Goal: Task Accomplishment & Management: Manage account settings

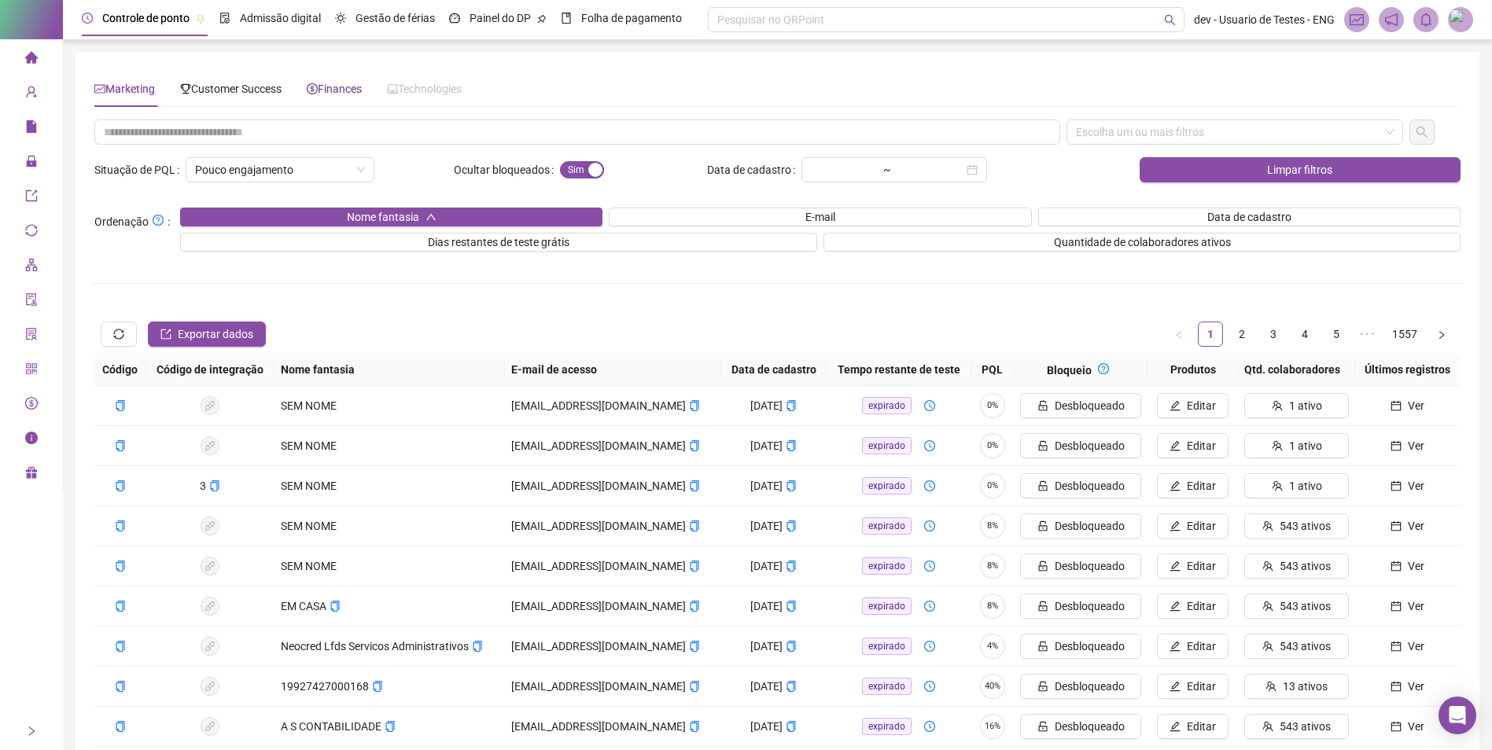
click at [327, 92] on span "Finances" at bounding box center [334, 89] width 55 height 13
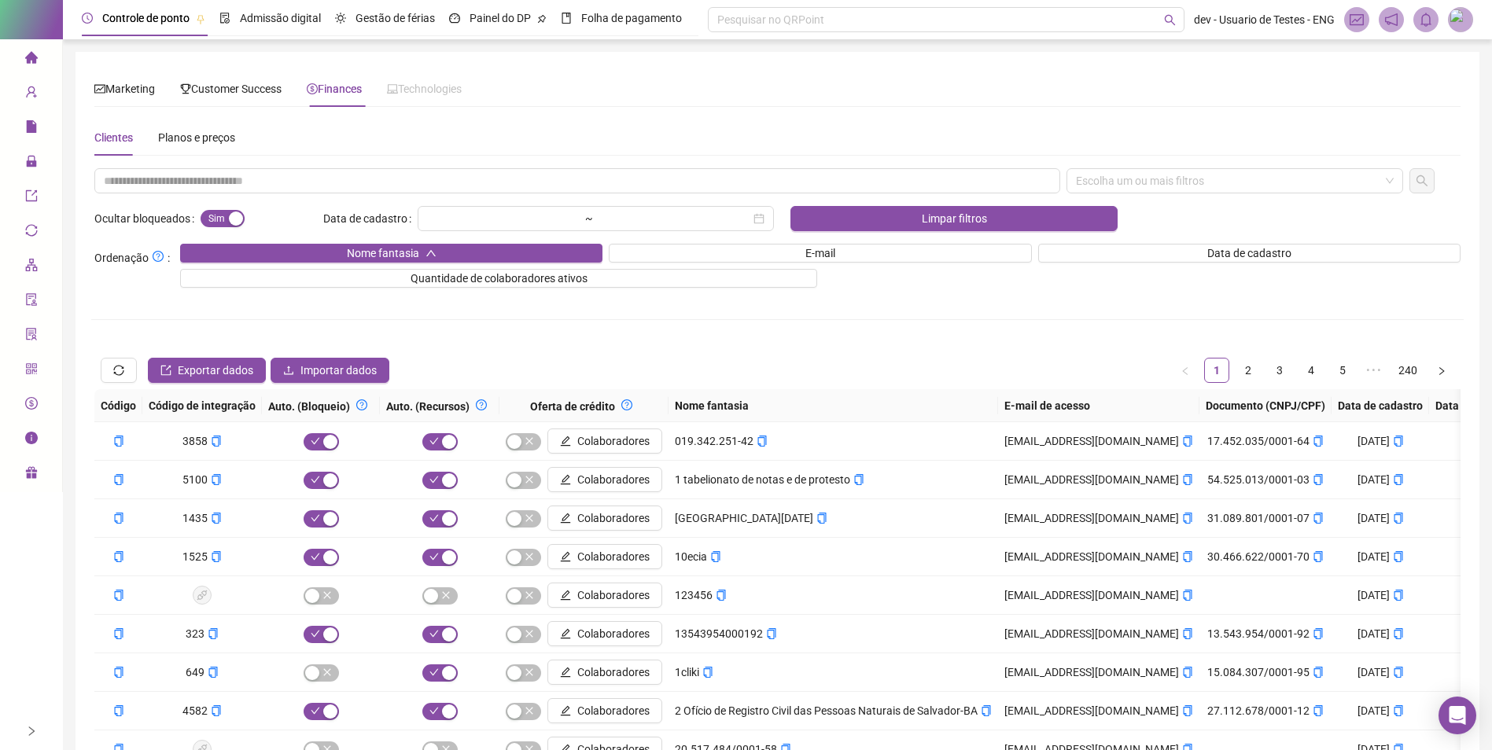
click at [156, 134] on div "Clientes Planos e preços" at bounding box center [164, 138] width 141 height 36
click at [228, 138] on div "Planos e preços" at bounding box center [196, 137] width 77 height 17
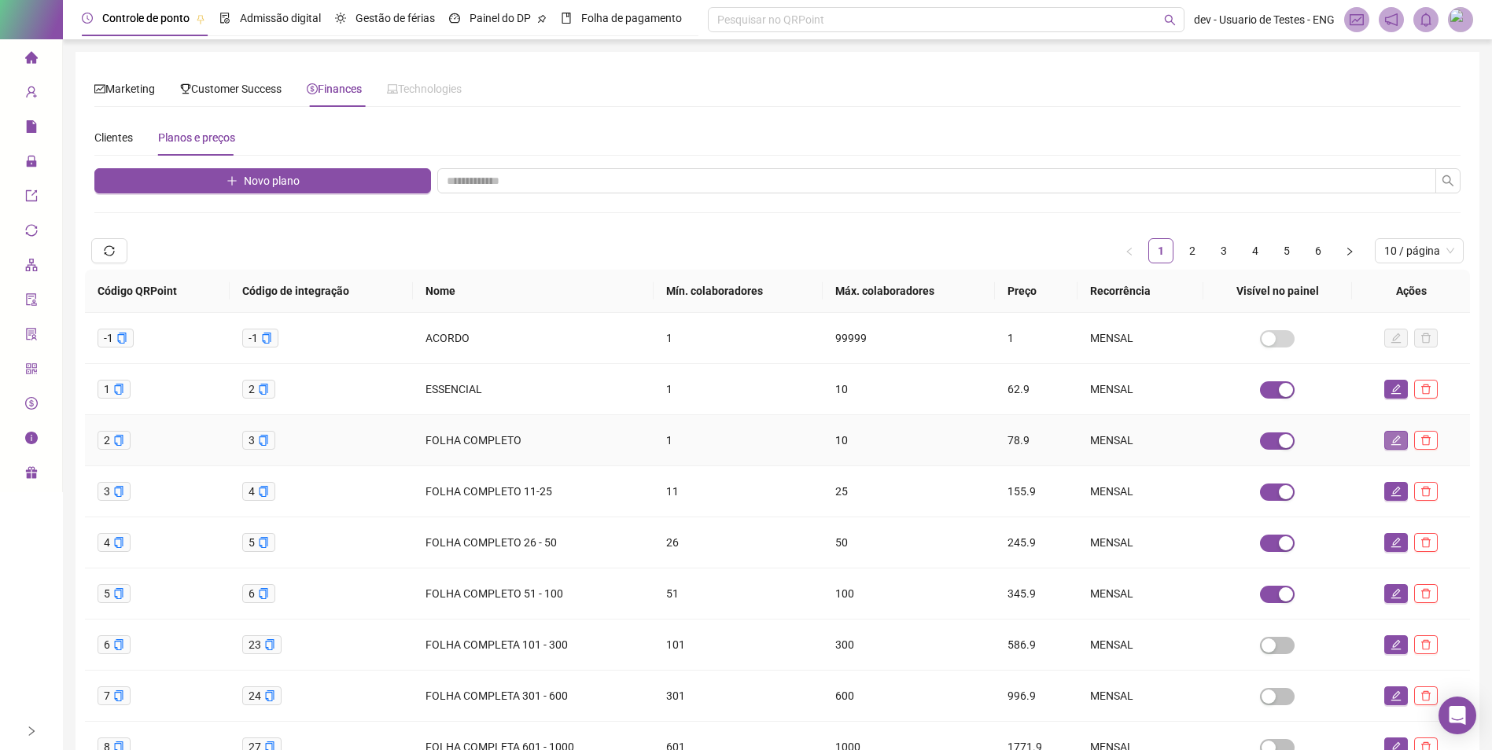
click at [1390, 447] on button "button" at bounding box center [1396, 440] width 24 height 19
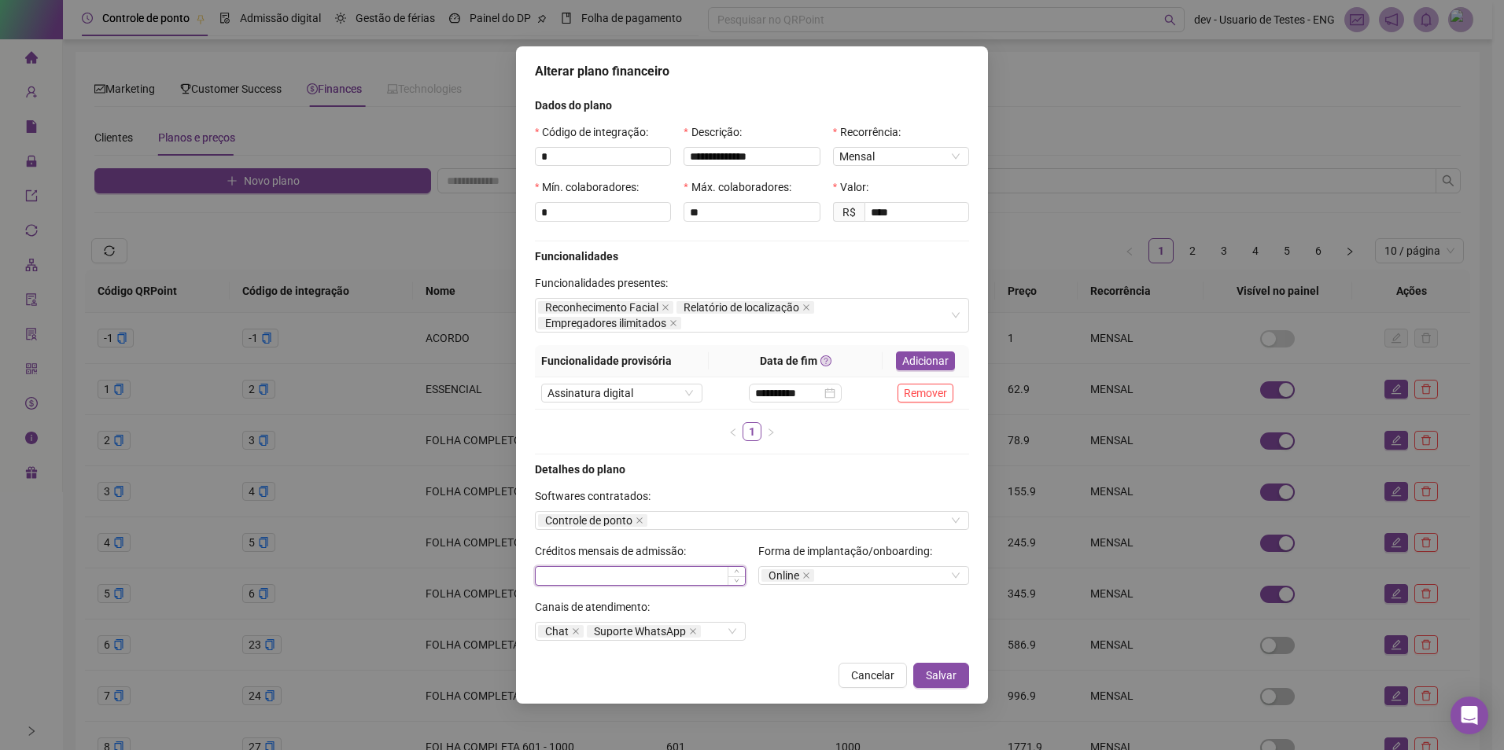
click at [626, 572] on input at bounding box center [640, 576] width 209 height 17
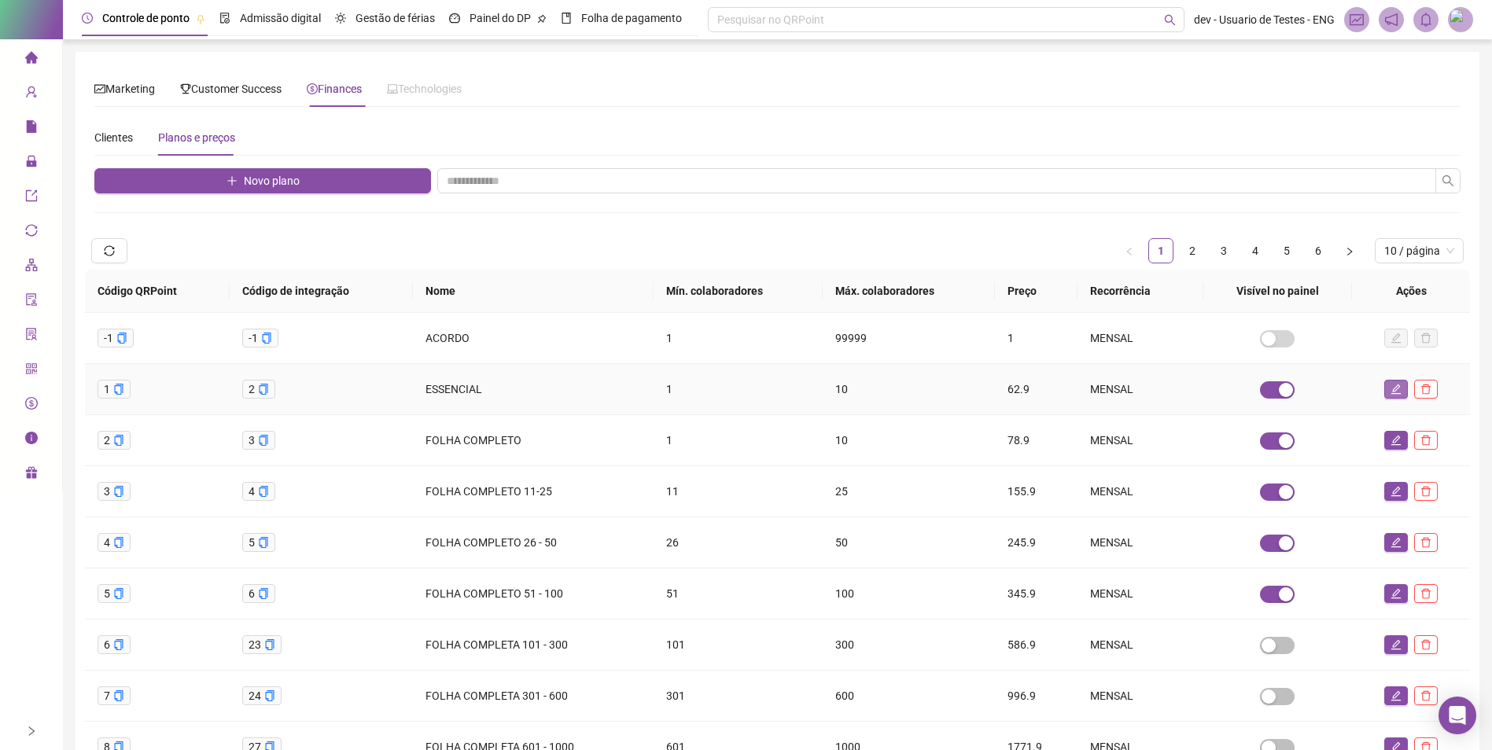
click at [1394, 387] on icon "edit" at bounding box center [1395, 389] width 11 height 11
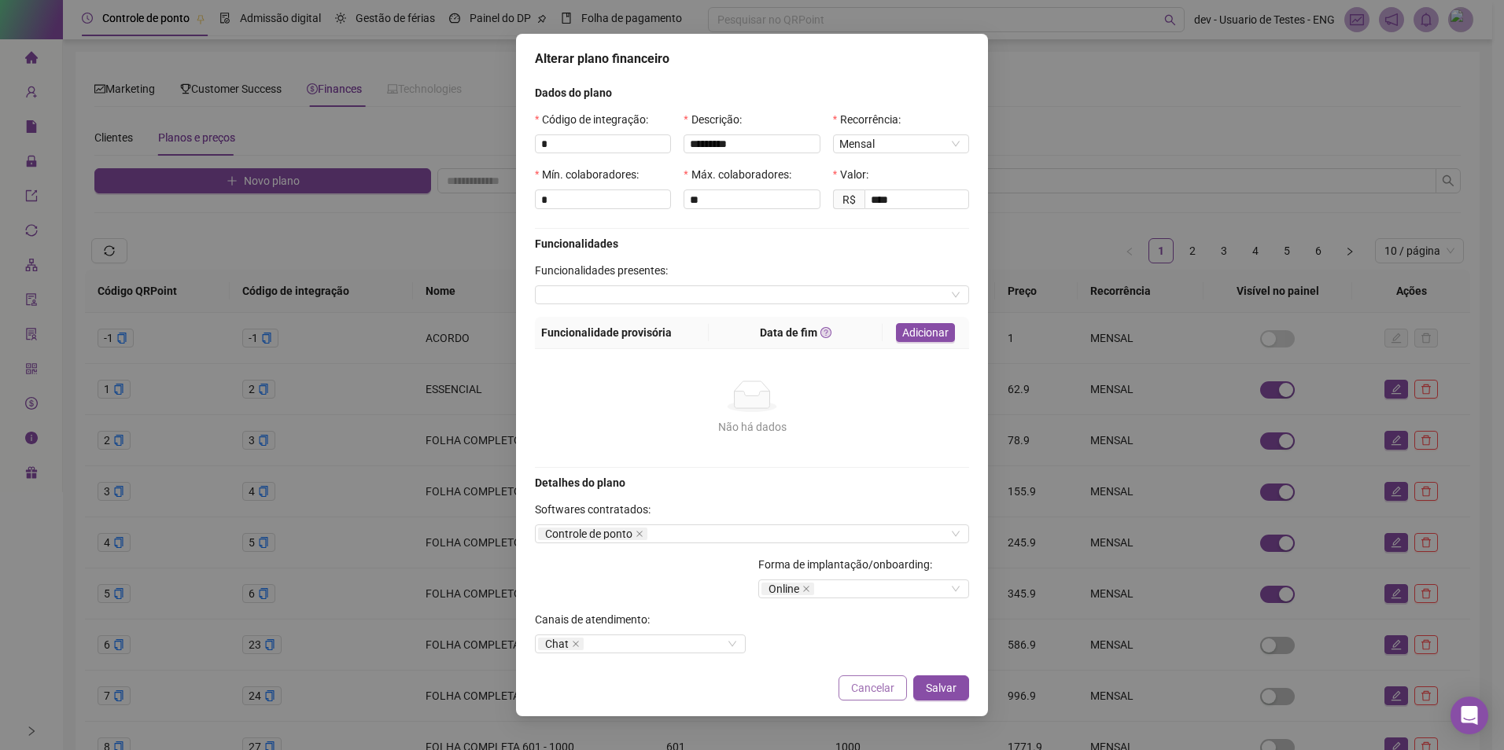
click at [864, 683] on span "Cancelar" at bounding box center [872, 687] width 43 height 17
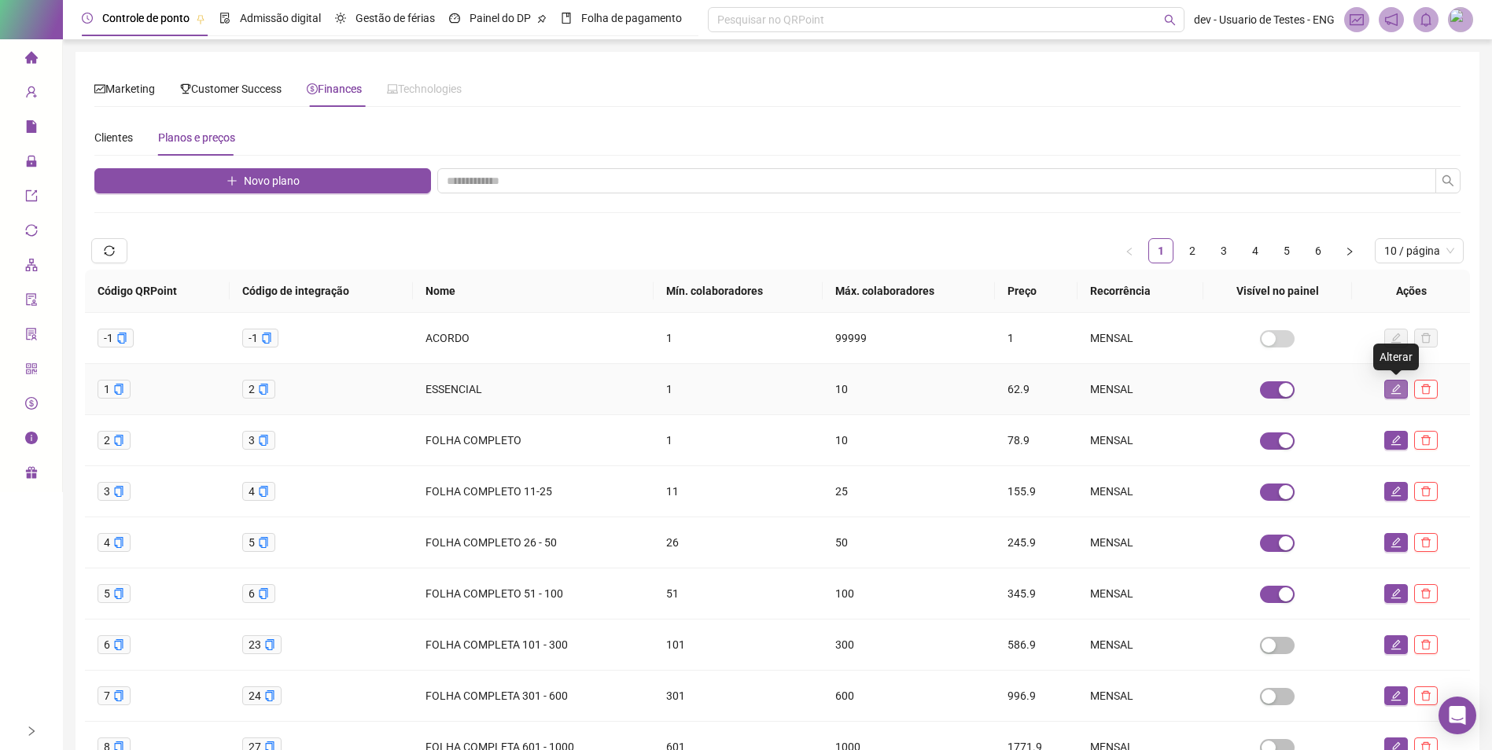
click at [1388, 393] on button "button" at bounding box center [1396, 389] width 24 height 19
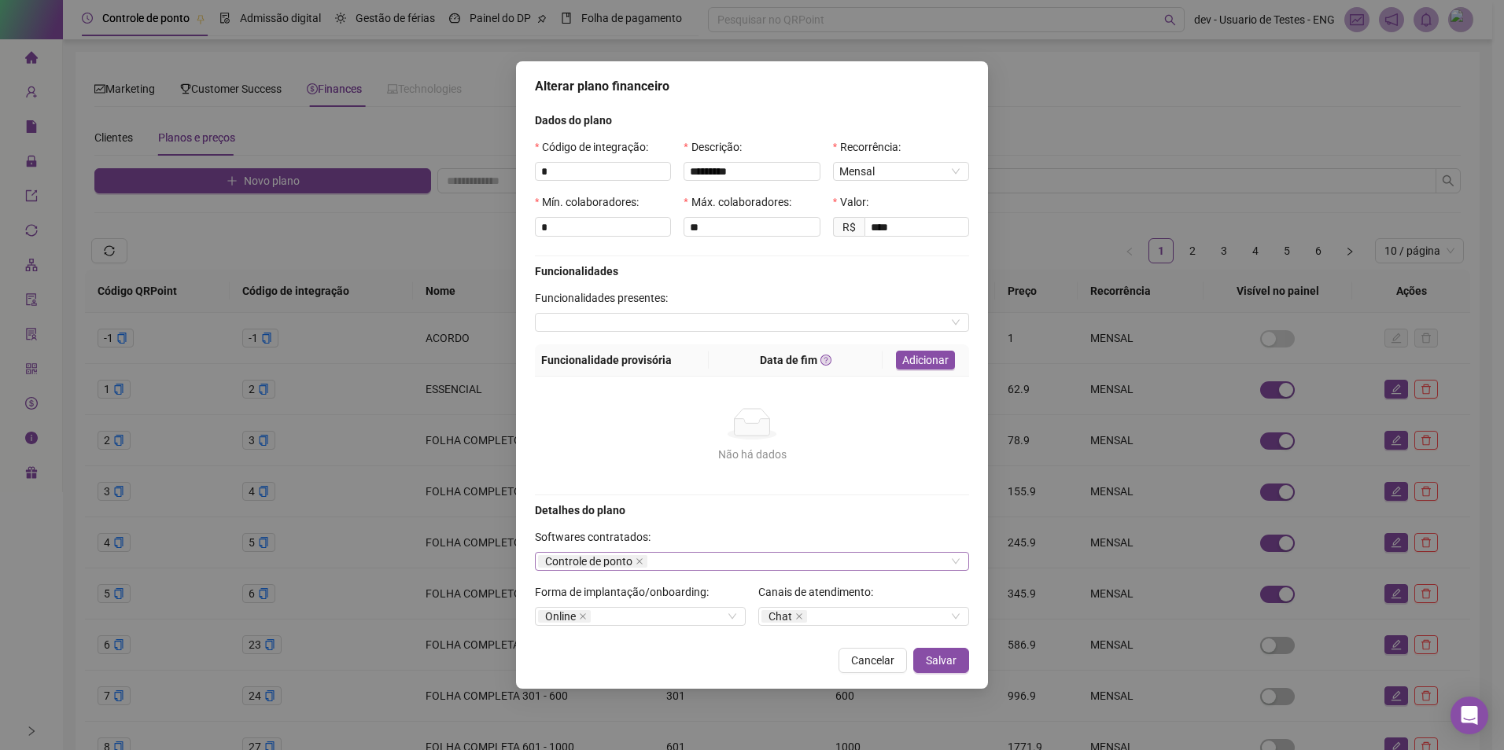
click at [685, 558] on div "Controle de ponto" at bounding box center [752, 561] width 434 height 19
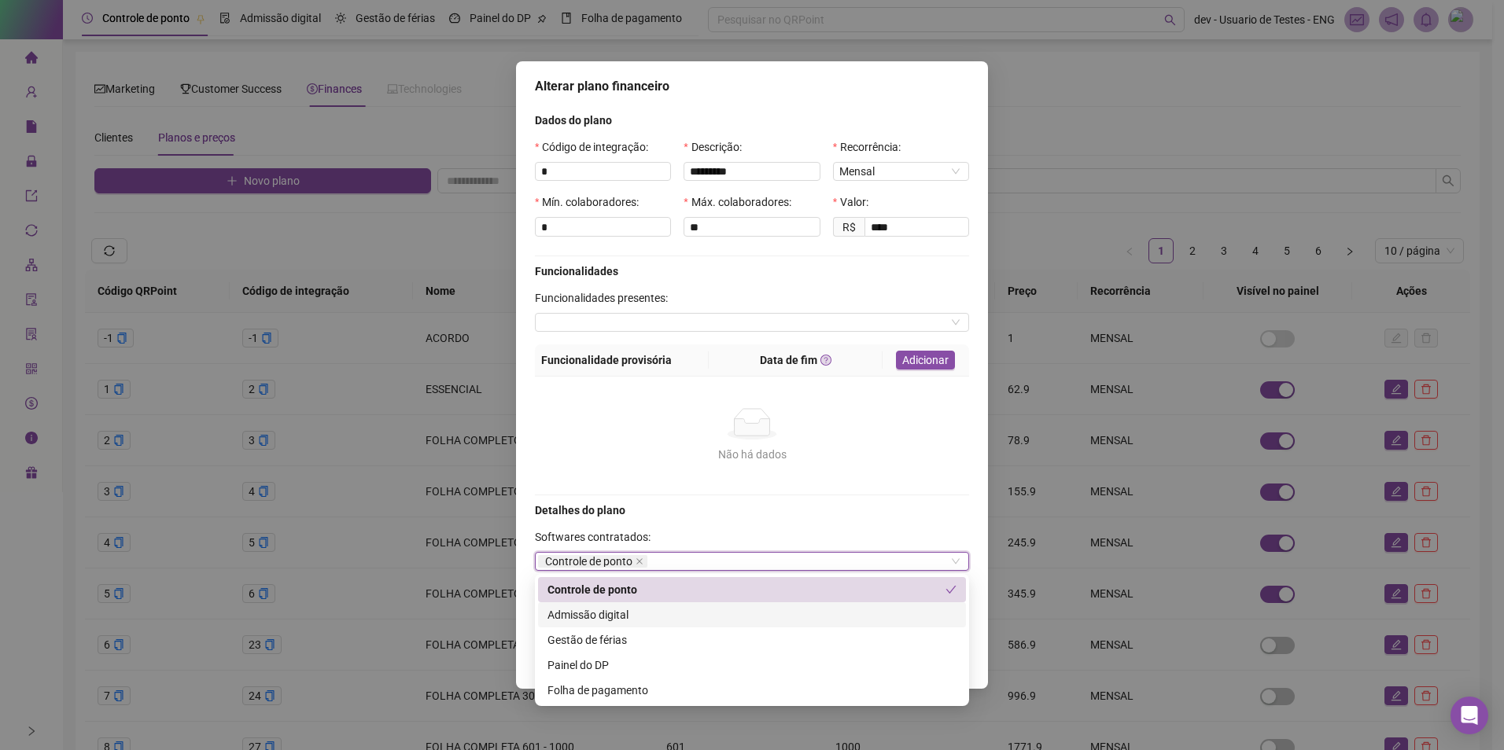
click at [661, 613] on div "Admissão digital" at bounding box center [751, 614] width 409 height 17
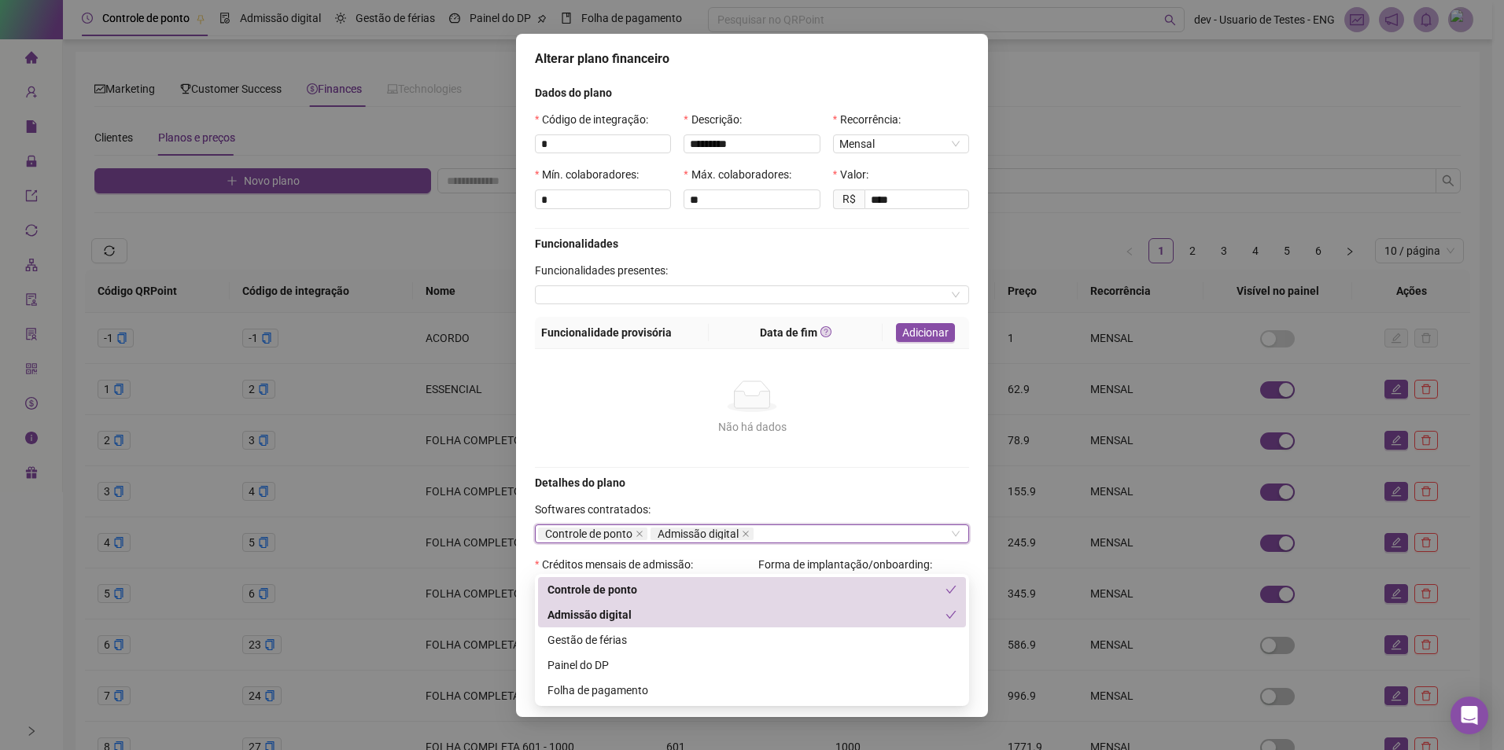
click at [735, 463] on td "Não há dados Não há dados" at bounding box center [752, 408] width 434 height 119
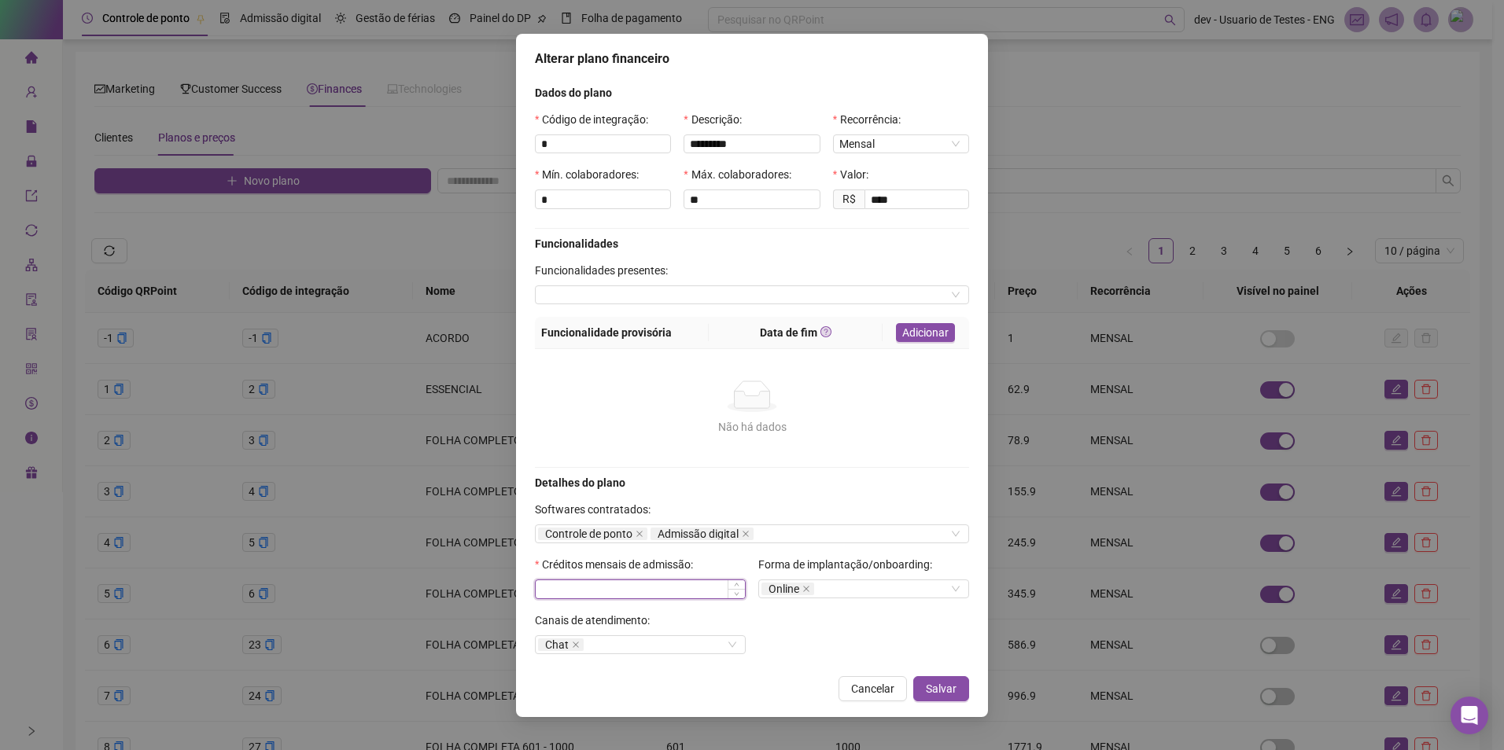
click at [681, 589] on input at bounding box center [640, 589] width 209 height 17
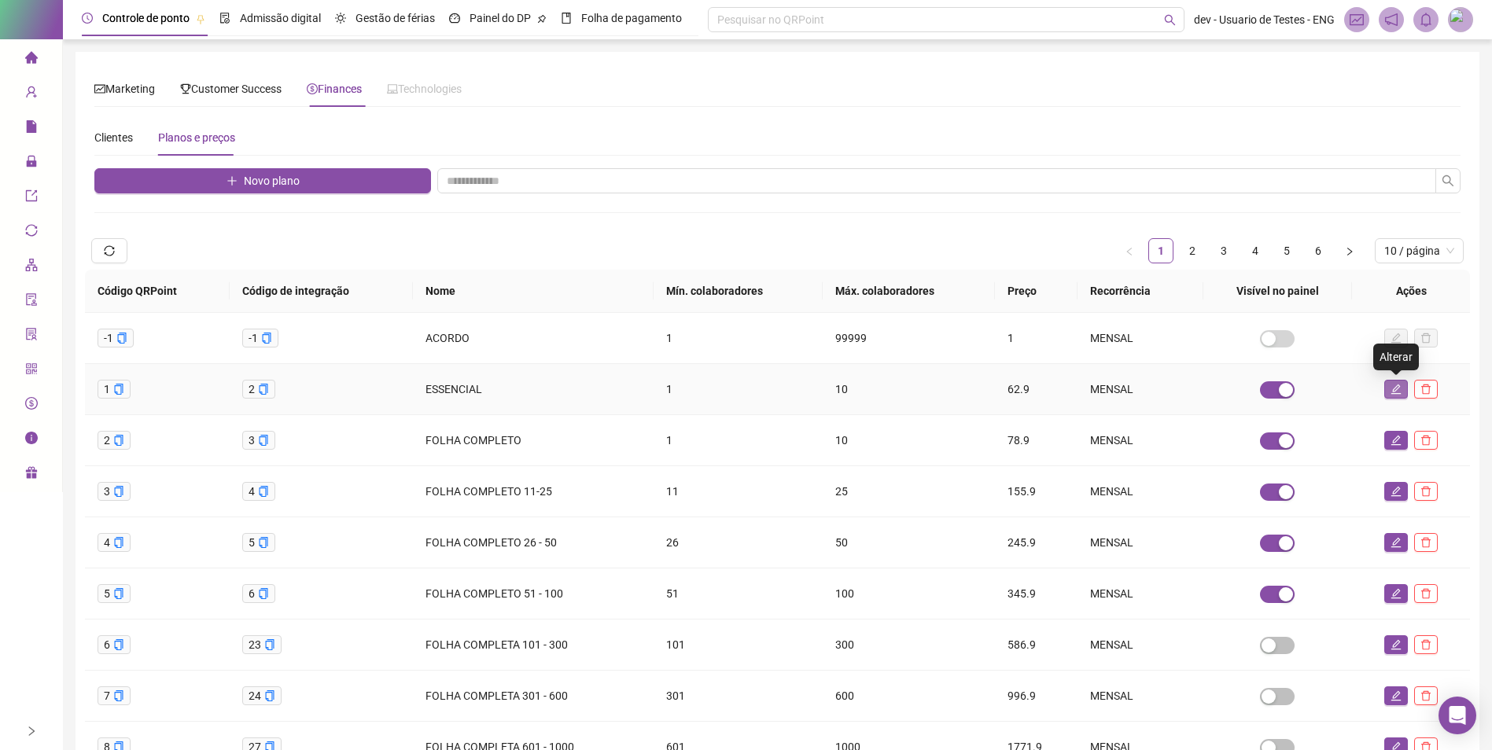
click at [1399, 392] on icon "edit" at bounding box center [1395, 389] width 11 height 11
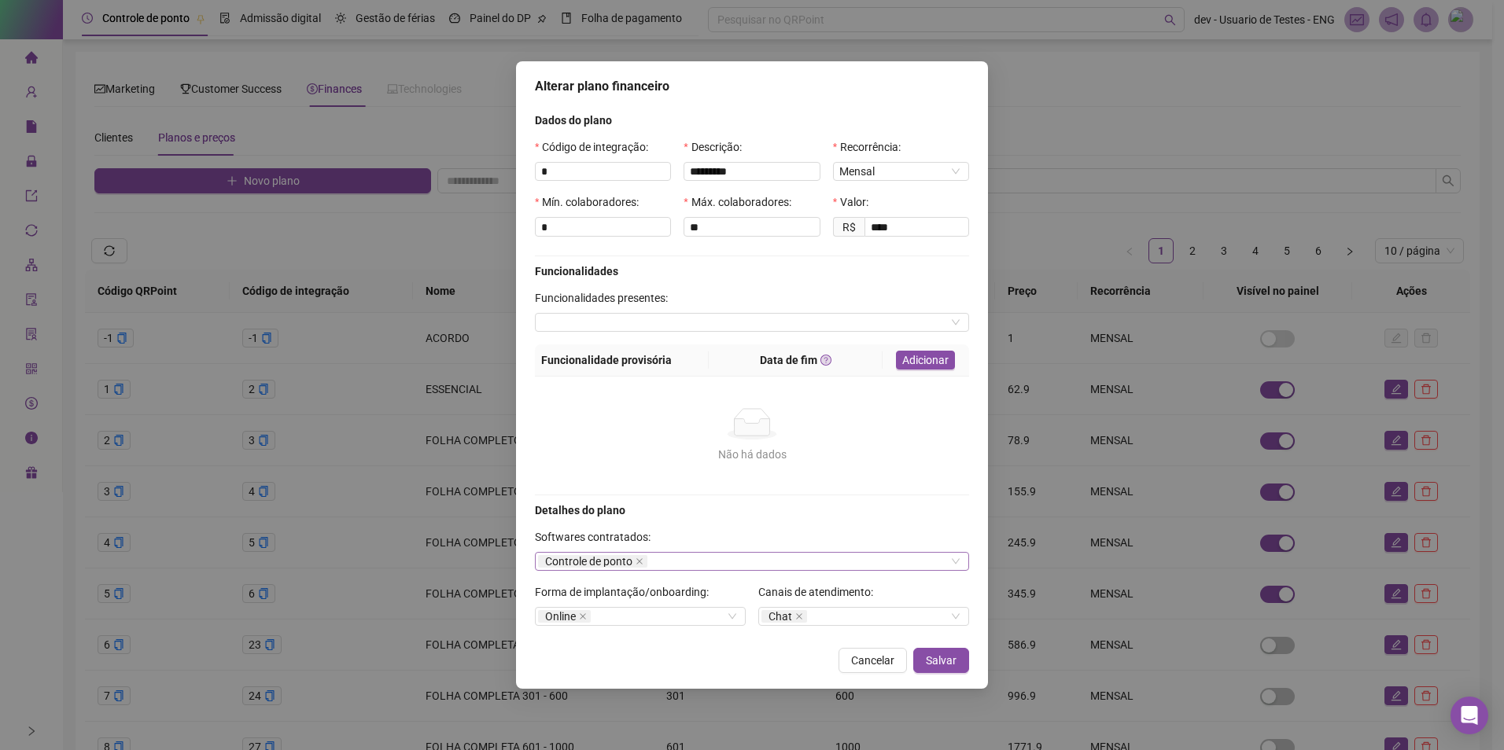
click at [713, 559] on div "Controle de ponto" at bounding box center [752, 561] width 434 height 19
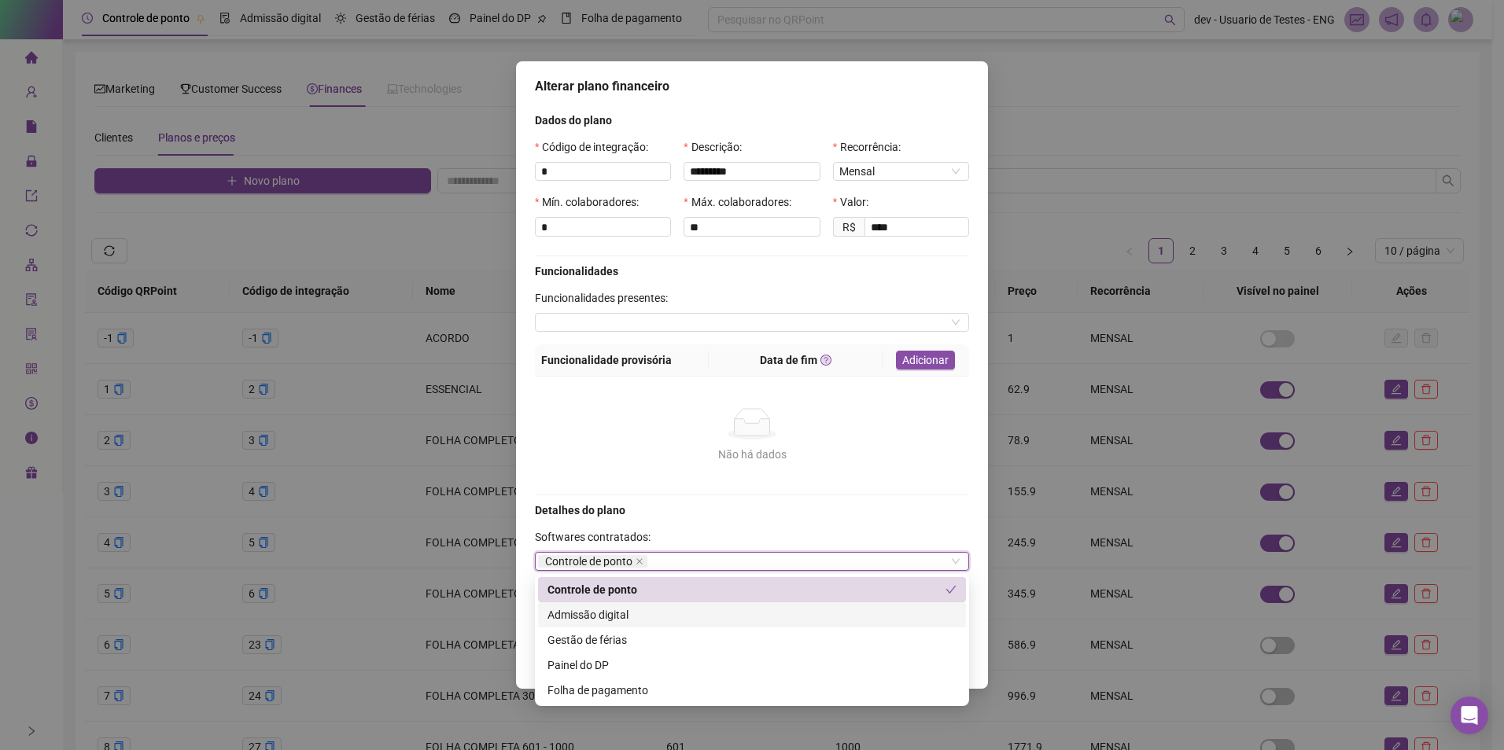
click at [659, 613] on div "Admissão digital" at bounding box center [751, 614] width 409 height 17
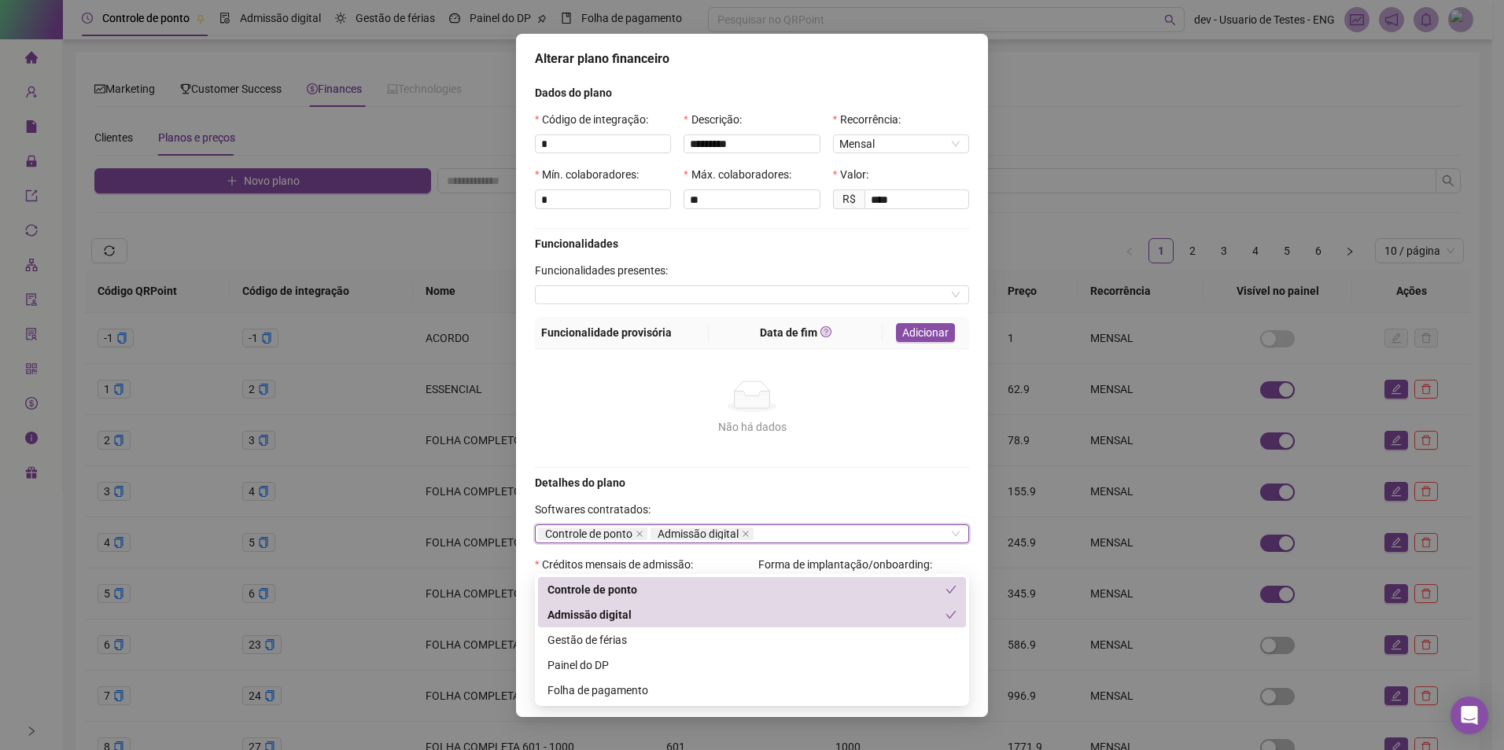
click at [727, 486] on div "Detalhes do plano" at bounding box center [751, 482] width 447 height 17
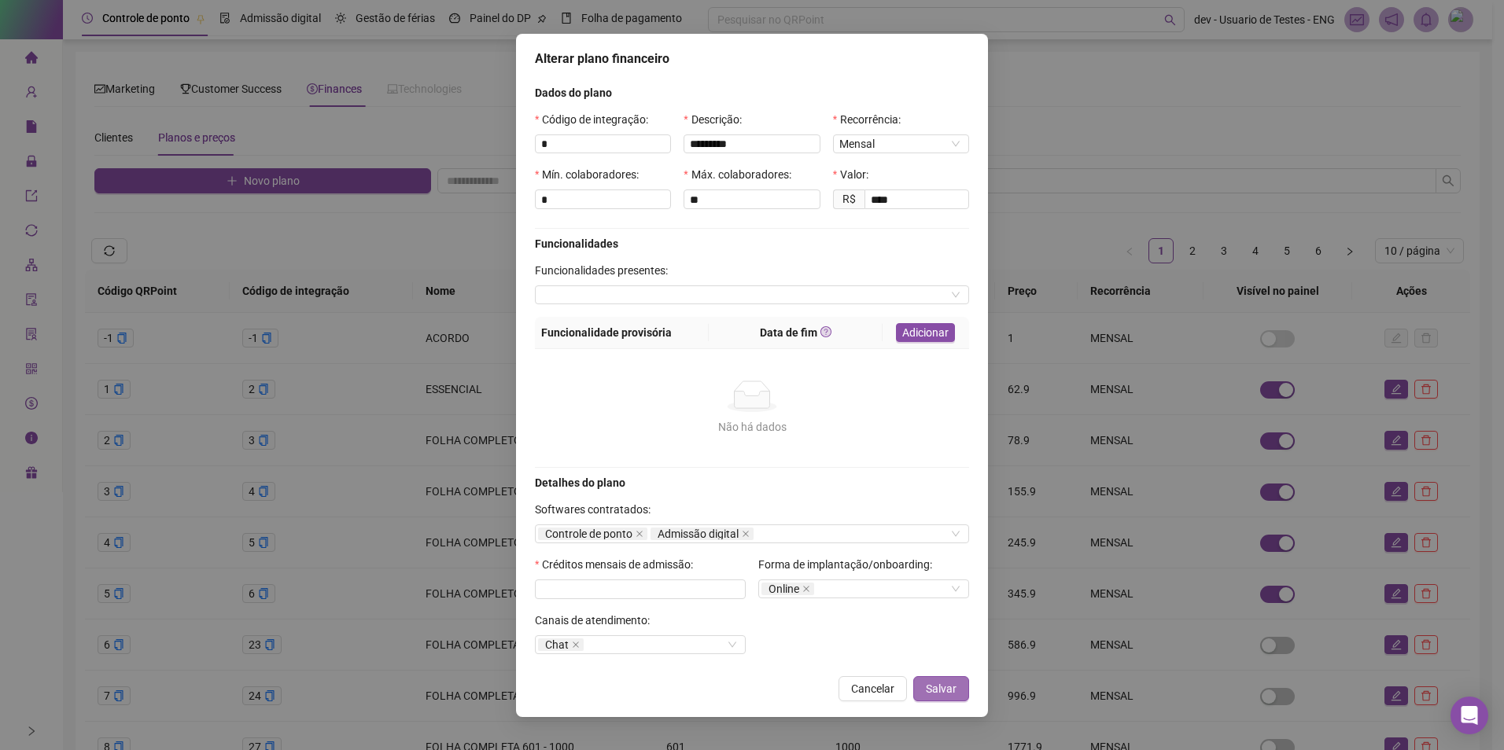
click at [937, 682] on span "Salvar" at bounding box center [941, 688] width 31 height 17
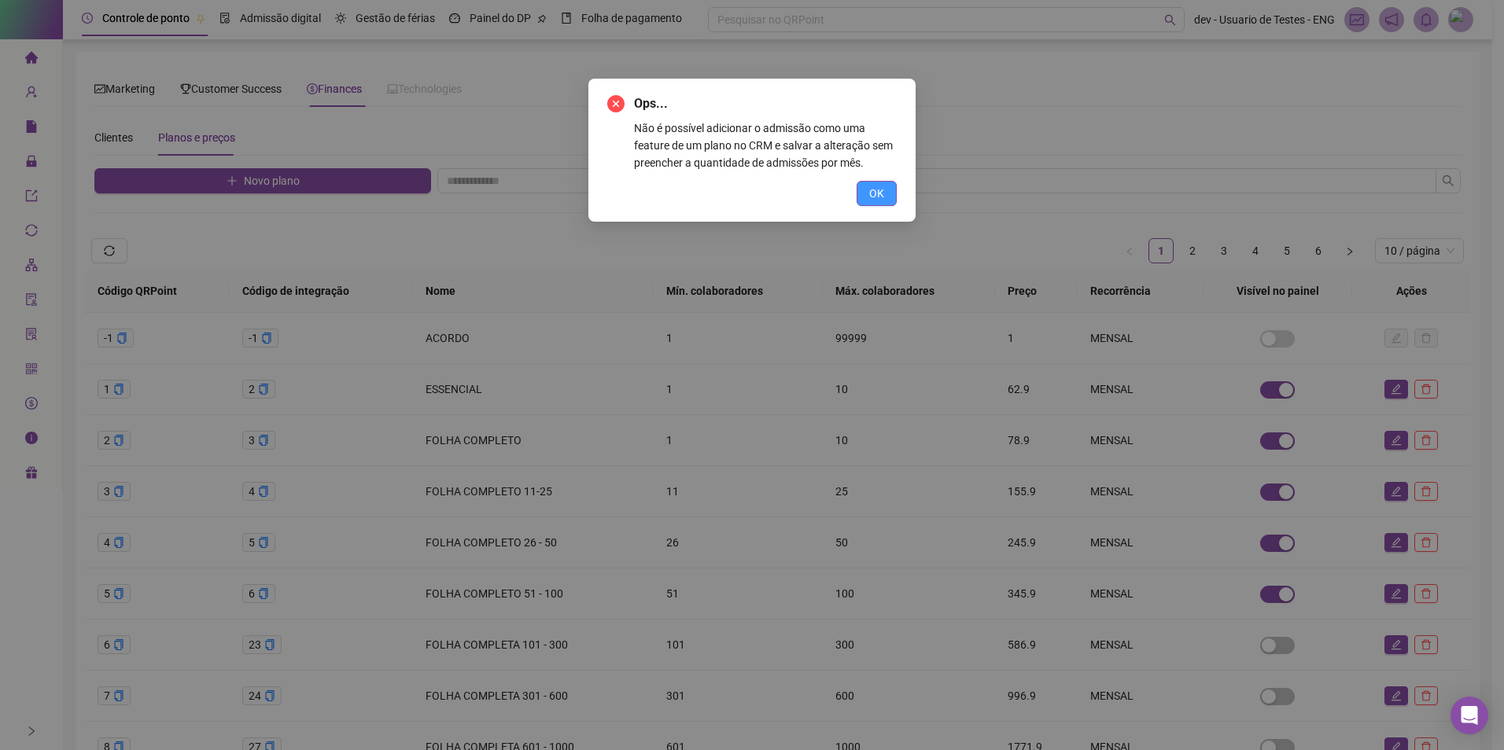
click at [879, 197] on span "OK" at bounding box center [876, 193] width 15 height 17
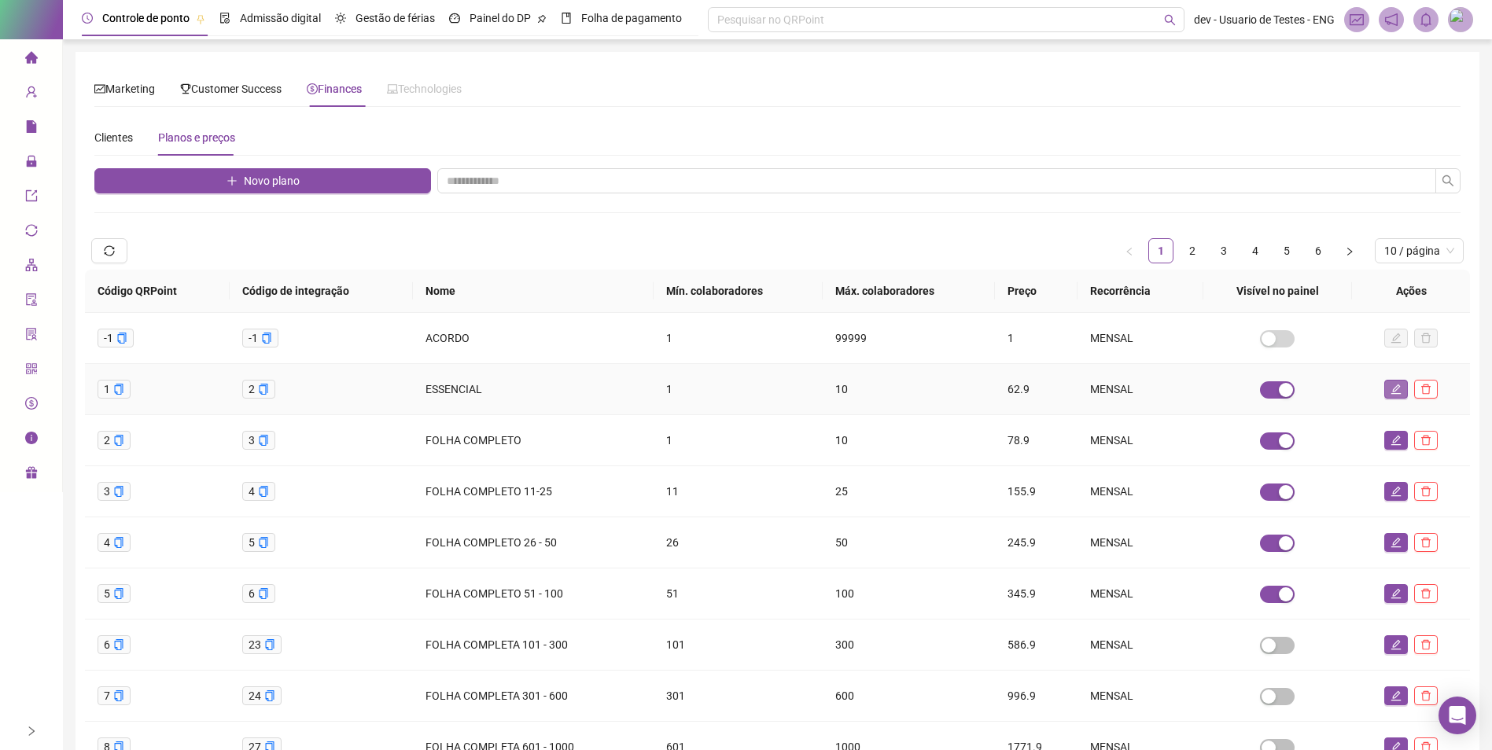
click at [1391, 394] on icon "edit" at bounding box center [1396, 390] width 10 height 10
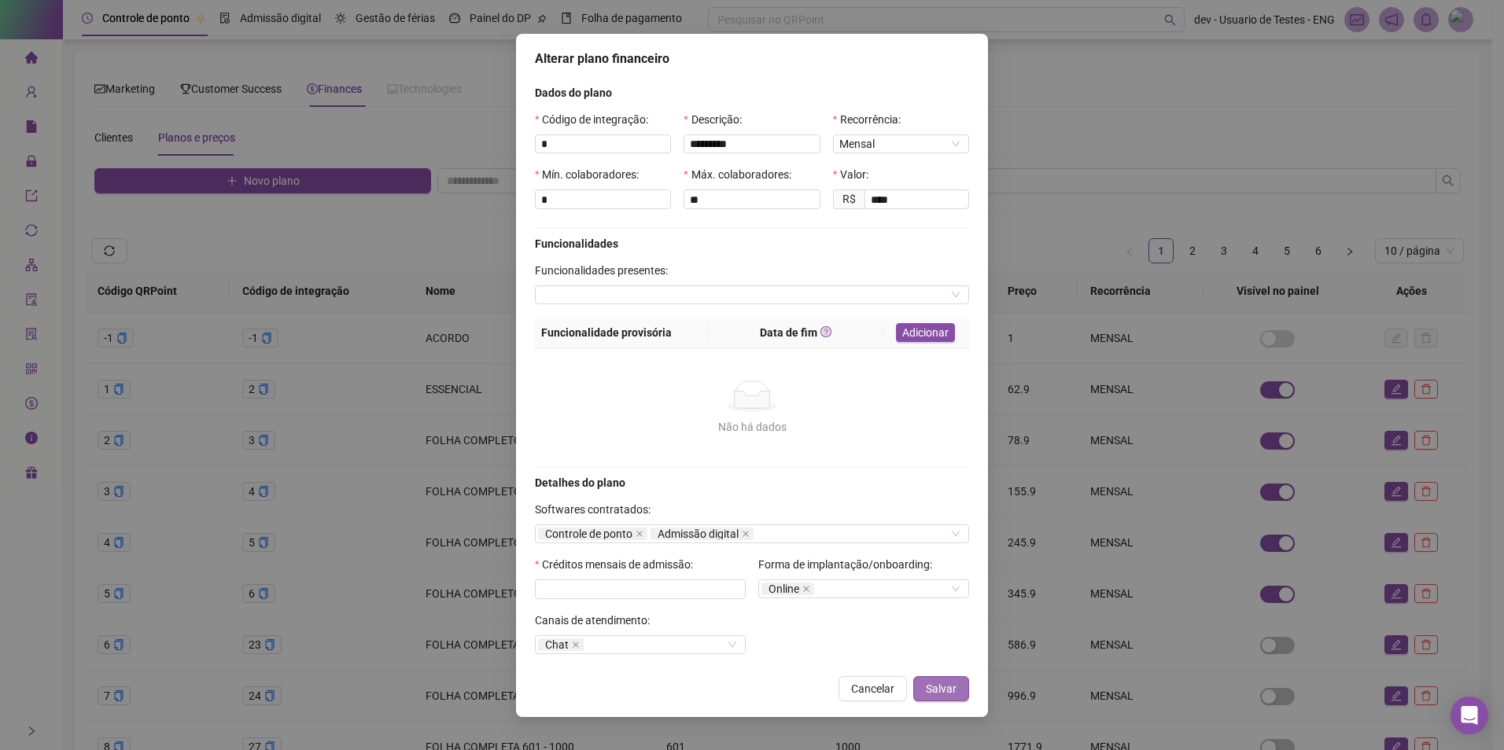
click at [959, 682] on button "Salvar" at bounding box center [941, 688] width 56 height 25
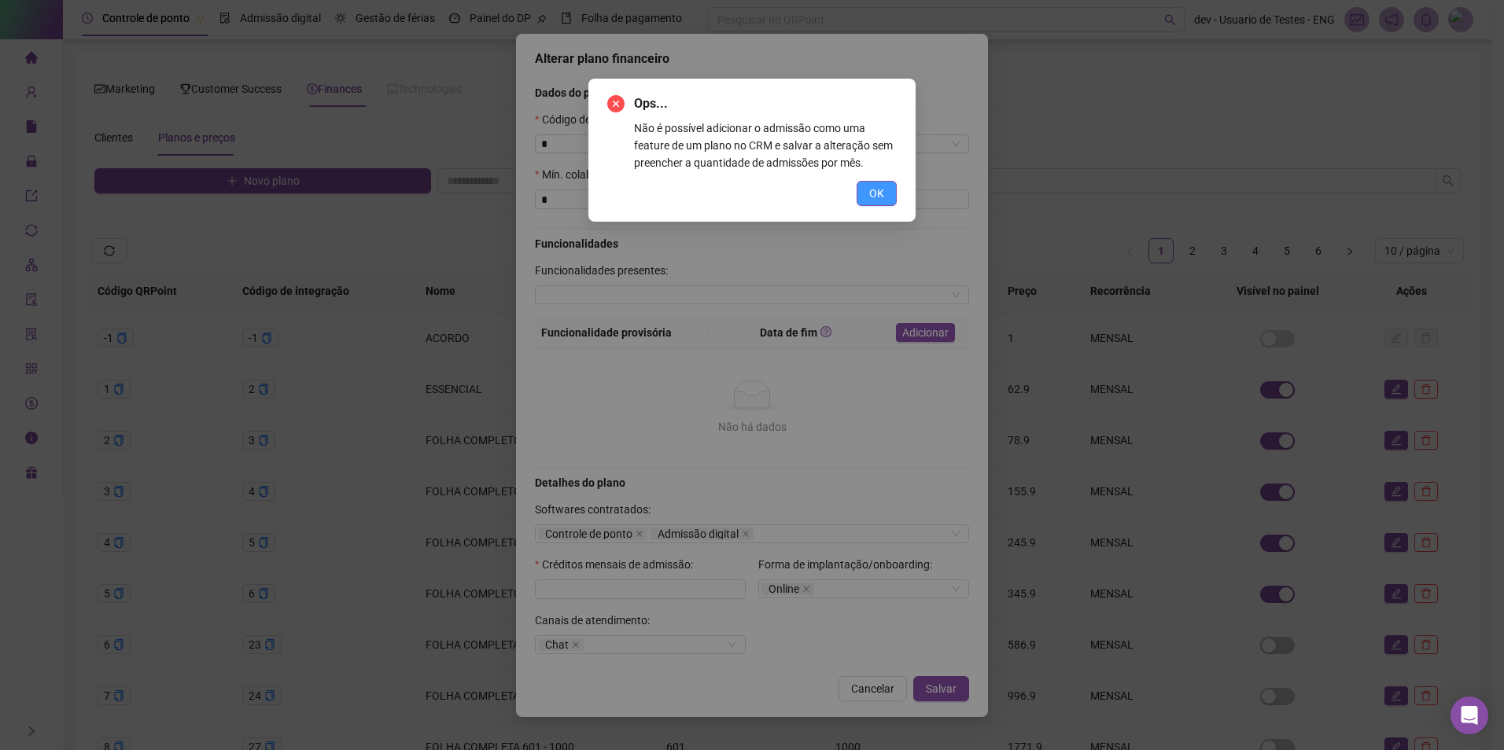
click at [877, 193] on span "OK" at bounding box center [876, 193] width 15 height 17
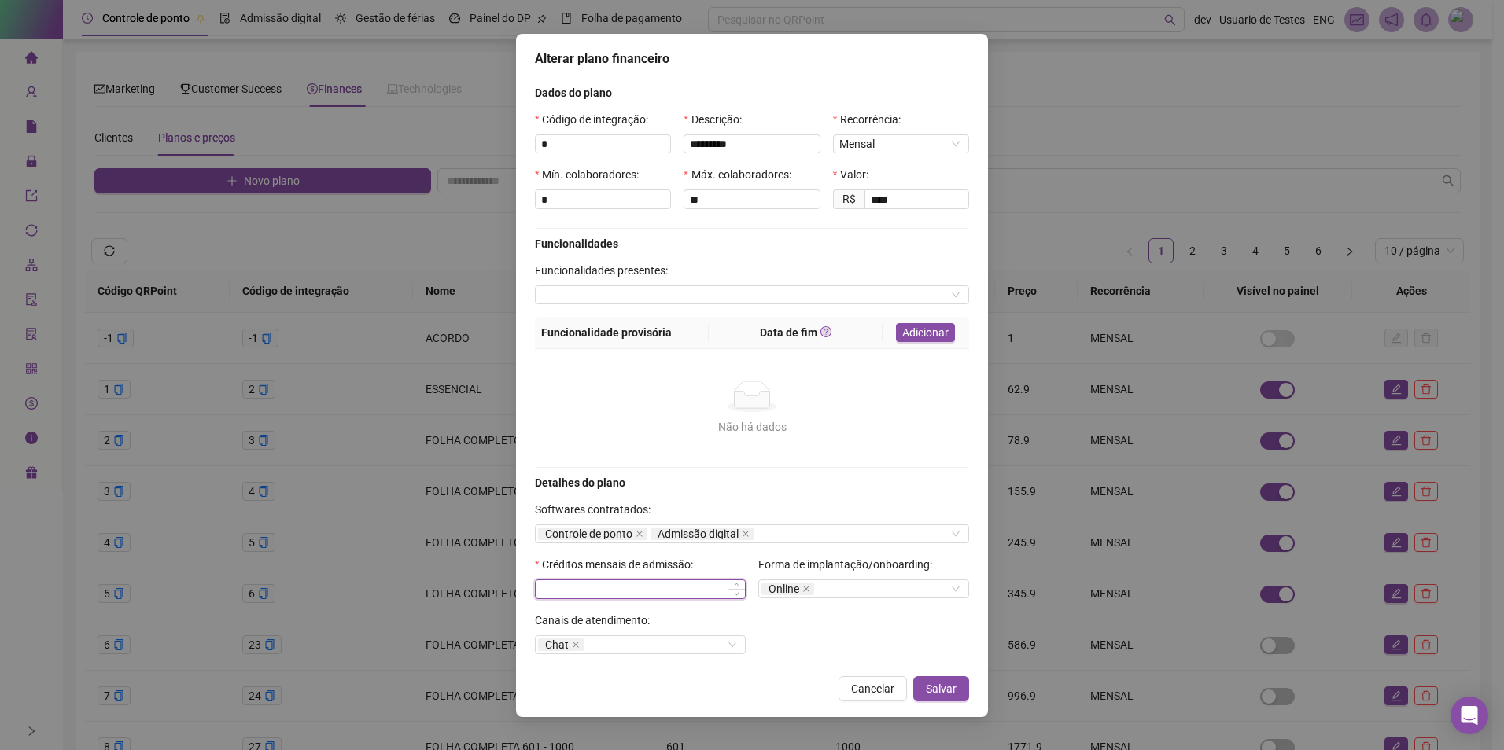
click at [648, 583] on input at bounding box center [640, 589] width 209 height 17
type input "*"
click at [935, 683] on span "Salvar" at bounding box center [941, 688] width 31 height 17
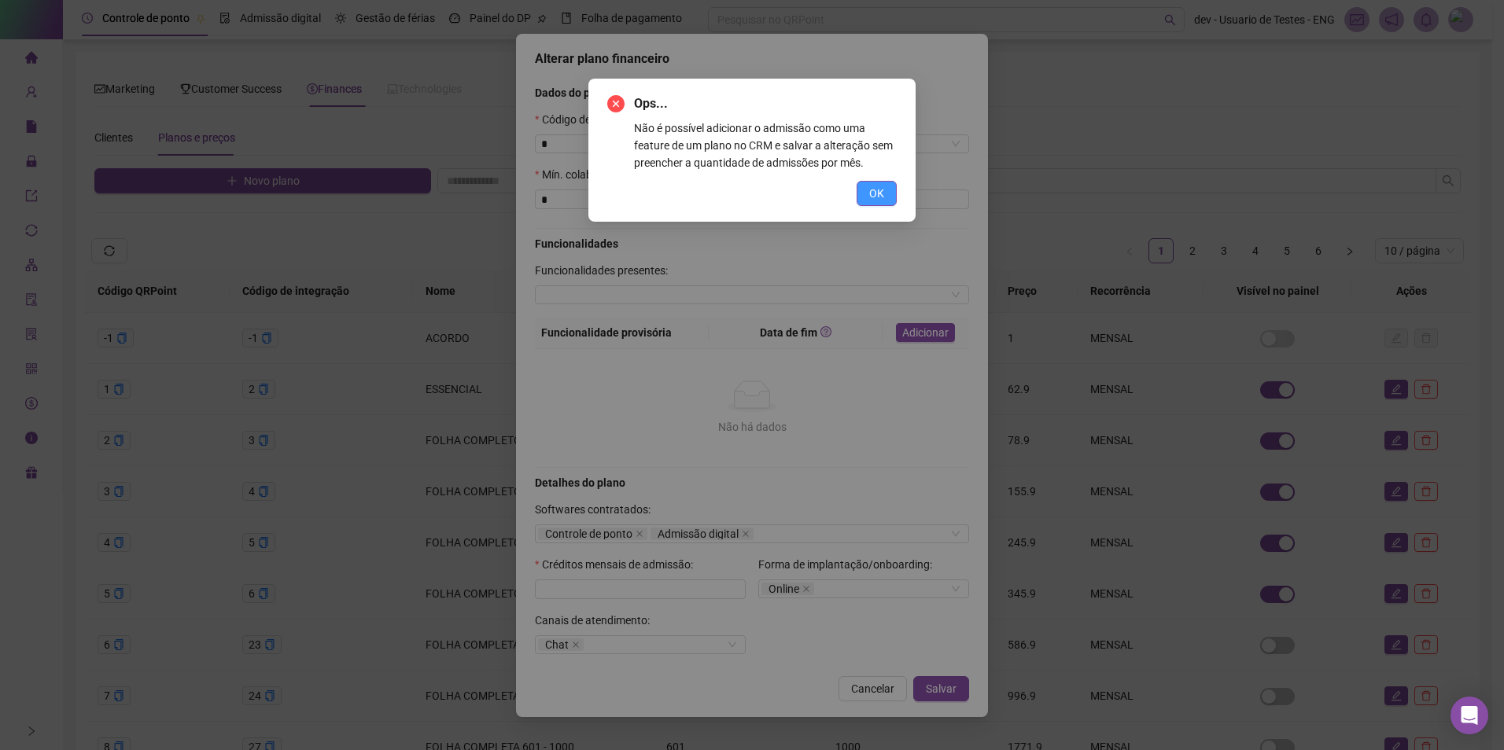
click at [872, 194] on span "OK" at bounding box center [876, 193] width 15 height 17
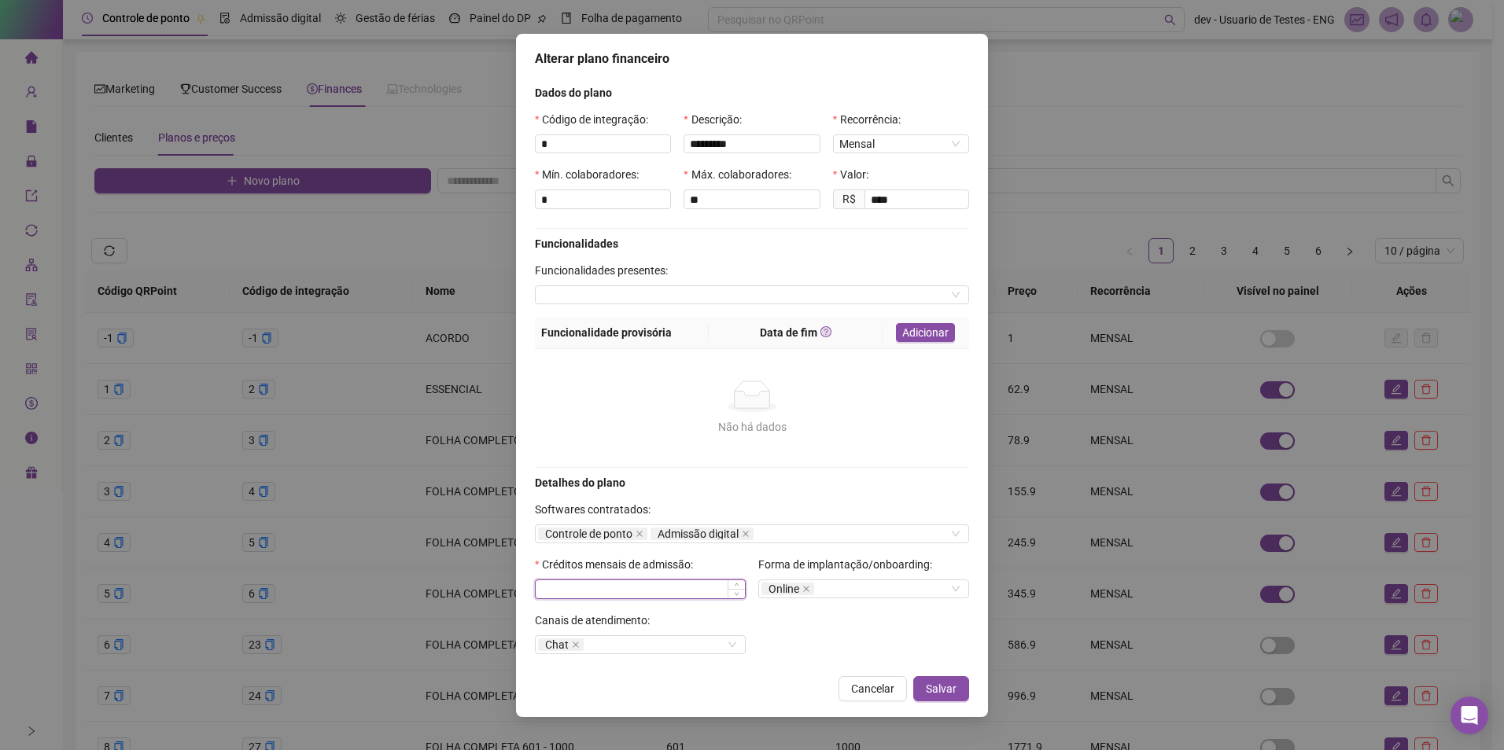
drag, startPoint x: 551, startPoint y: 588, endPoint x: 582, endPoint y: 583, distance: 31.0
click at [552, 588] on input at bounding box center [640, 589] width 209 height 17
type input "*"
click at [941, 691] on span "Salvar" at bounding box center [941, 688] width 31 height 17
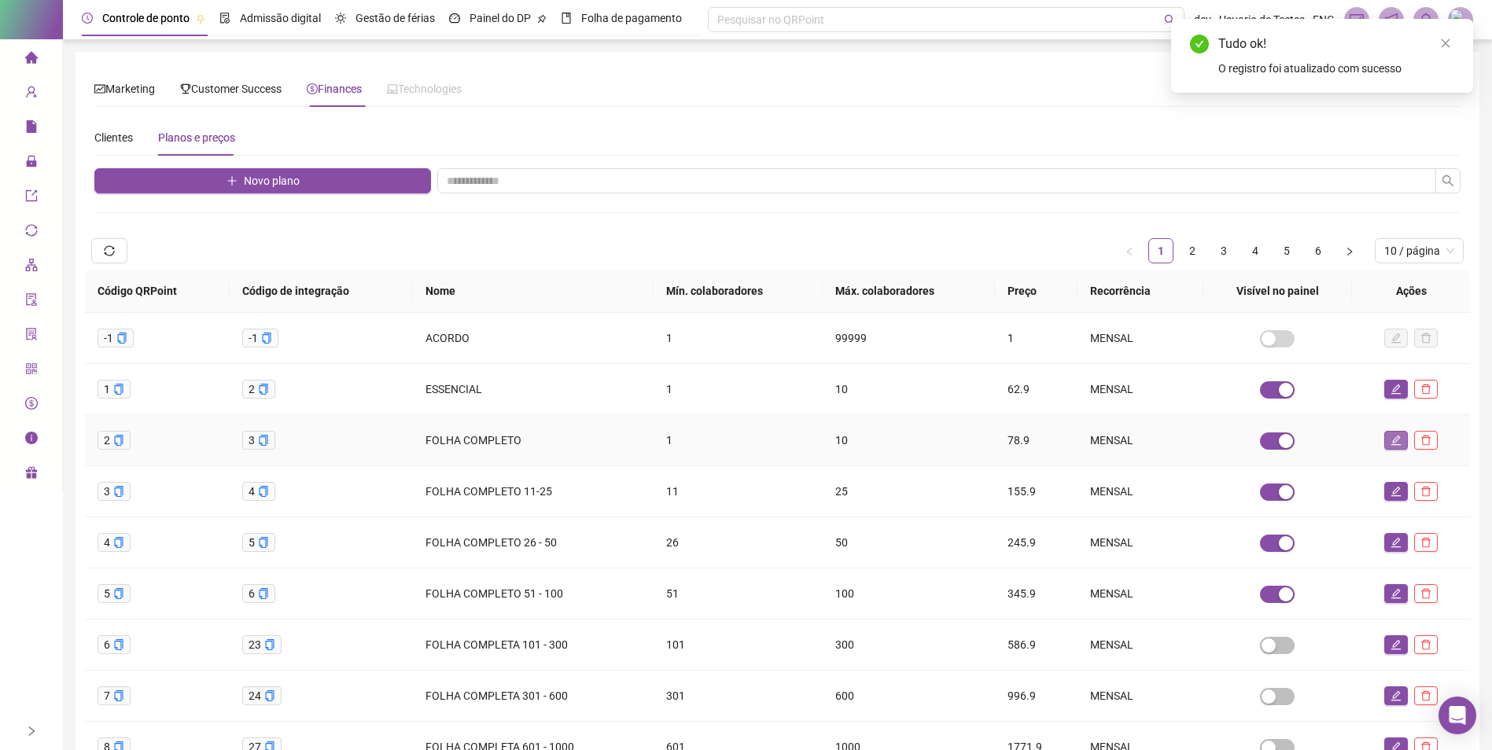
click at [1393, 438] on icon "edit" at bounding box center [1395, 440] width 11 height 11
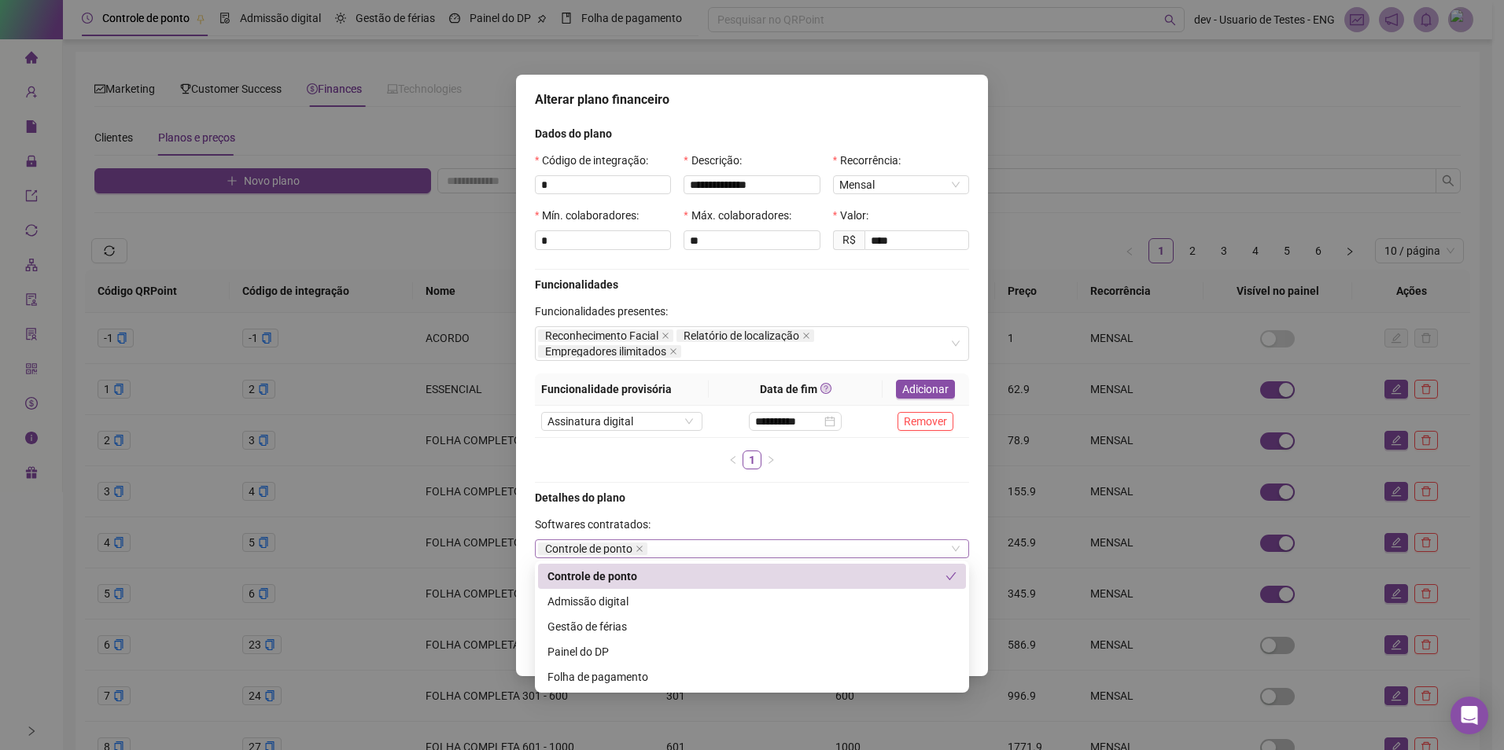
click at [771, 551] on div "Controle de ponto" at bounding box center [752, 548] width 434 height 19
click at [729, 625] on div "Gestão de férias" at bounding box center [751, 626] width 409 height 17
click at [870, 506] on div "Detalhes do plano Softwares contratados: Controle de ponto Gestão de férias Cré…" at bounding box center [751, 557] width 447 height 137
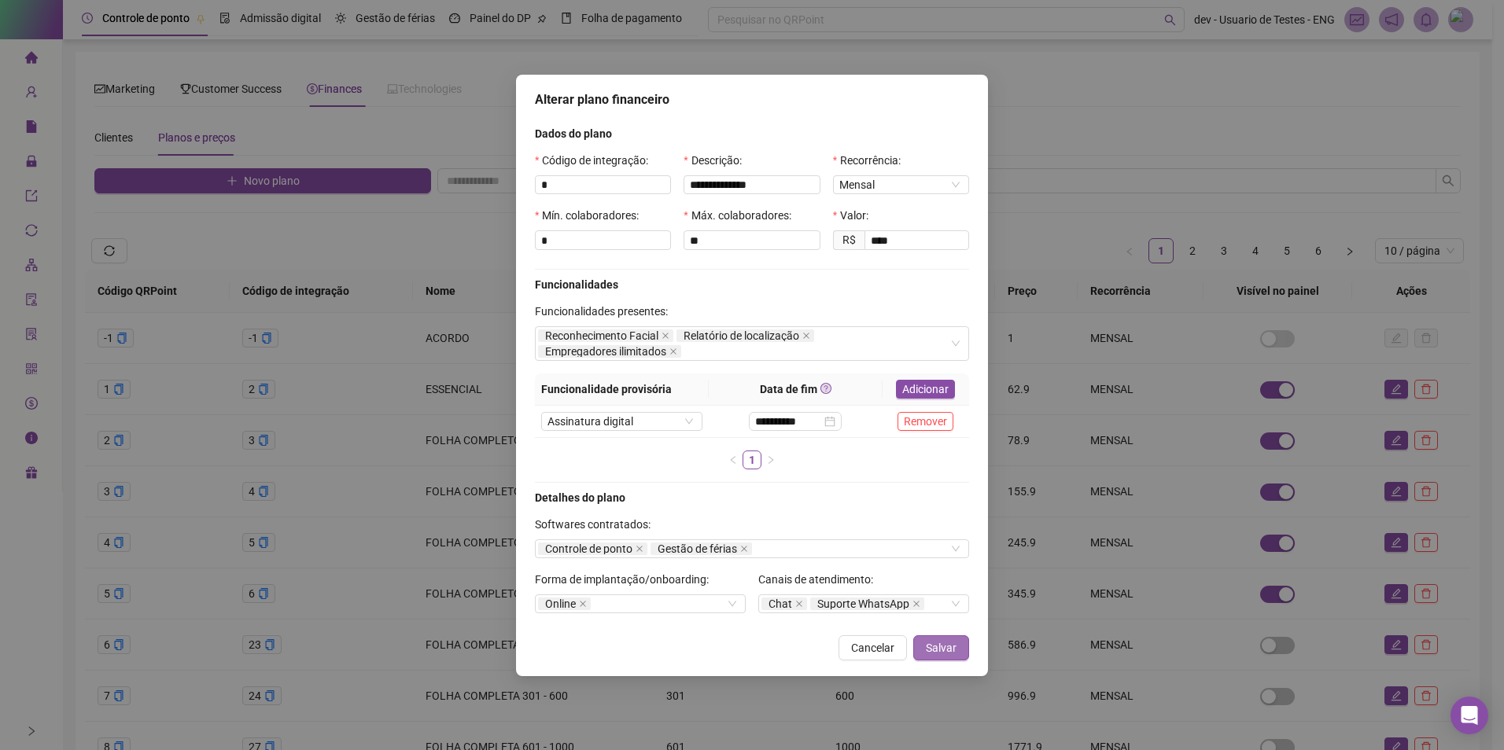
click at [940, 643] on span "Salvar" at bounding box center [941, 647] width 31 height 17
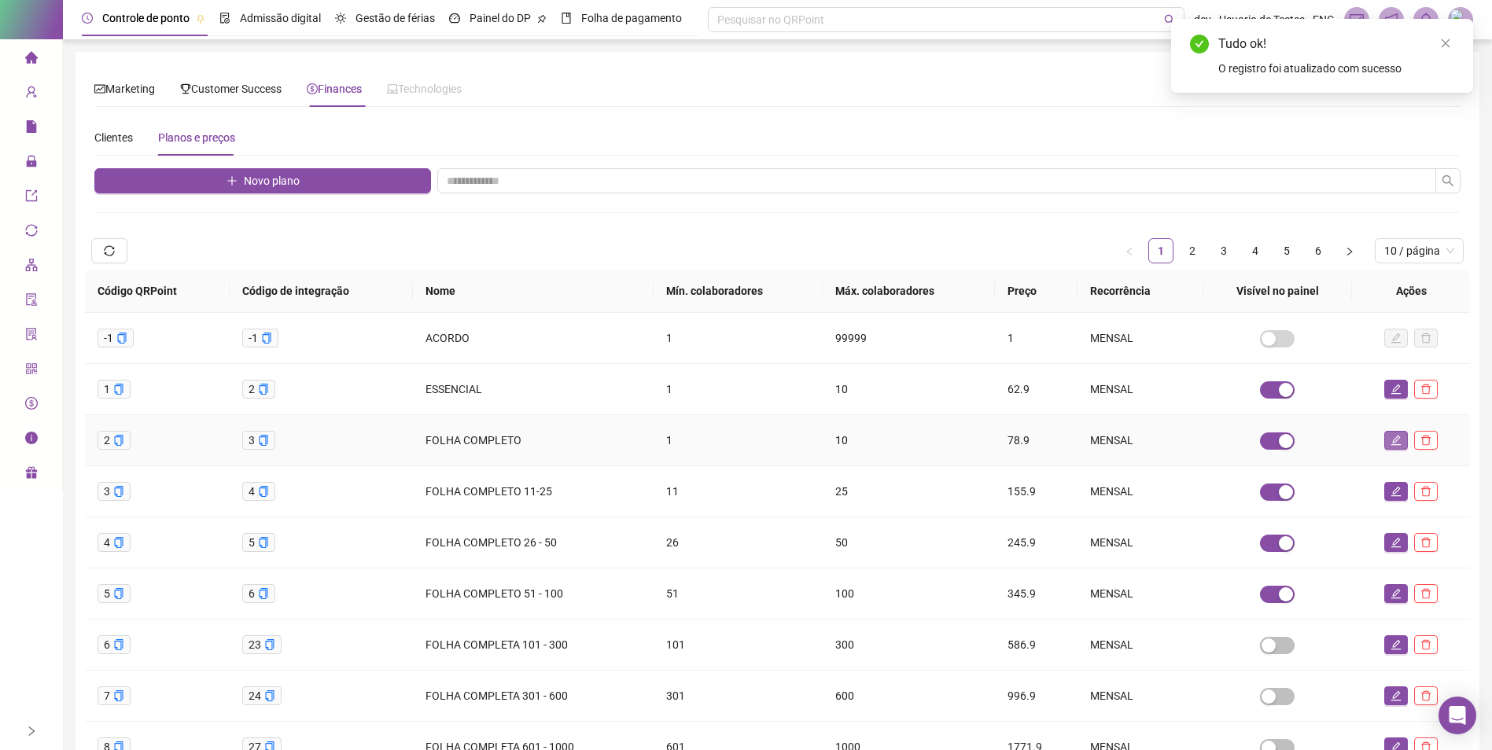
click at [1392, 440] on icon "edit" at bounding box center [1395, 440] width 11 height 11
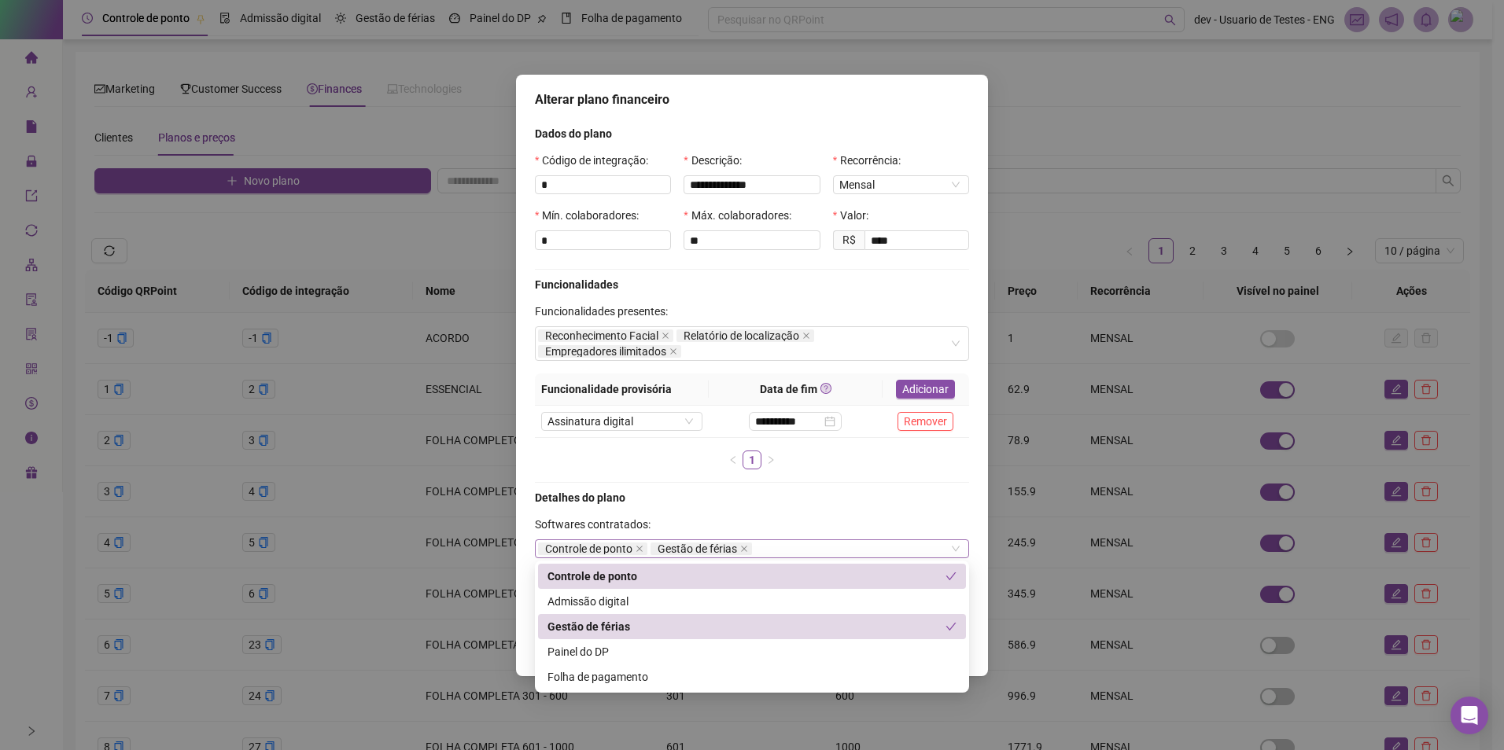
click at [795, 547] on div "Controle de ponto Gestão de férias" at bounding box center [752, 548] width 434 height 19
click at [683, 605] on div "Admissão digital" at bounding box center [751, 601] width 409 height 17
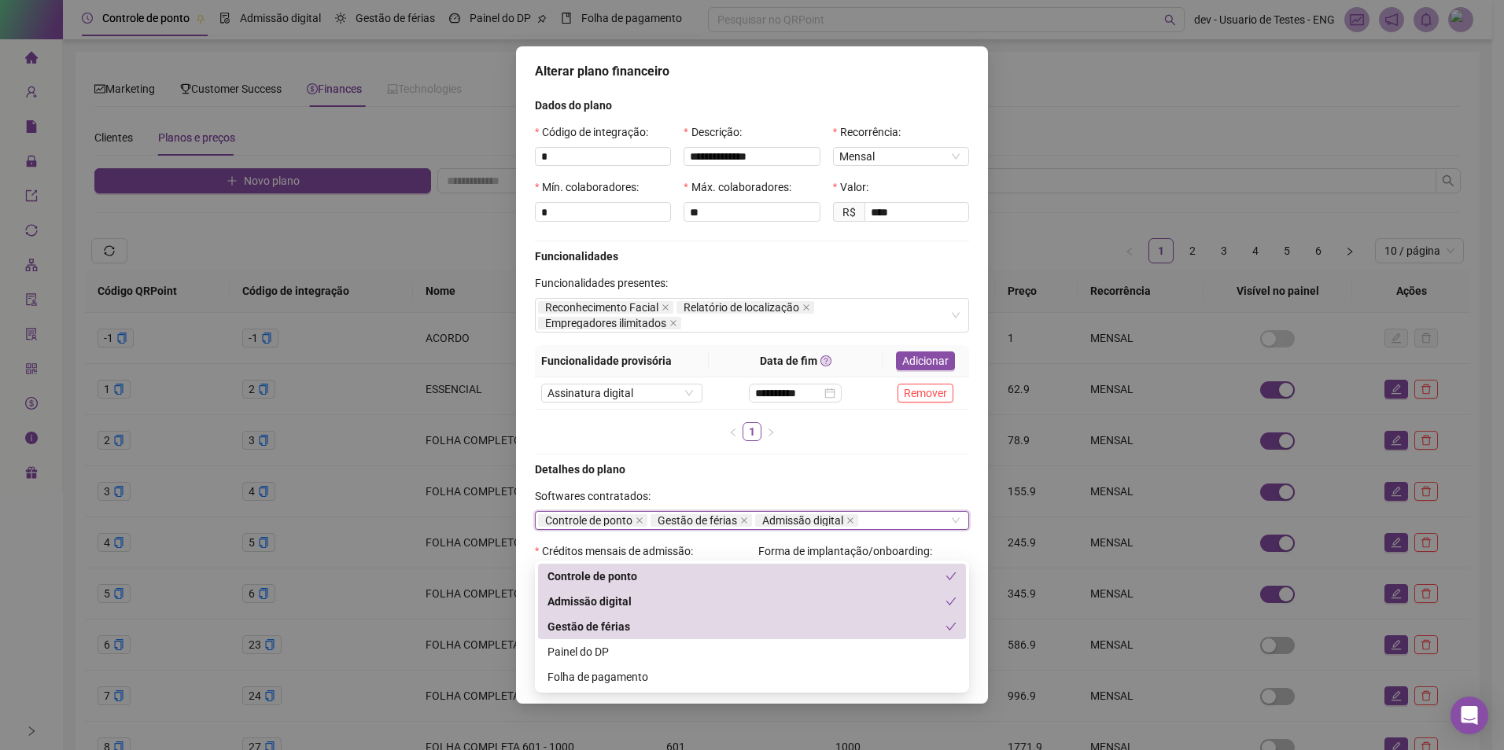
click at [864, 476] on div "Detalhes do plano" at bounding box center [751, 469] width 447 height 17
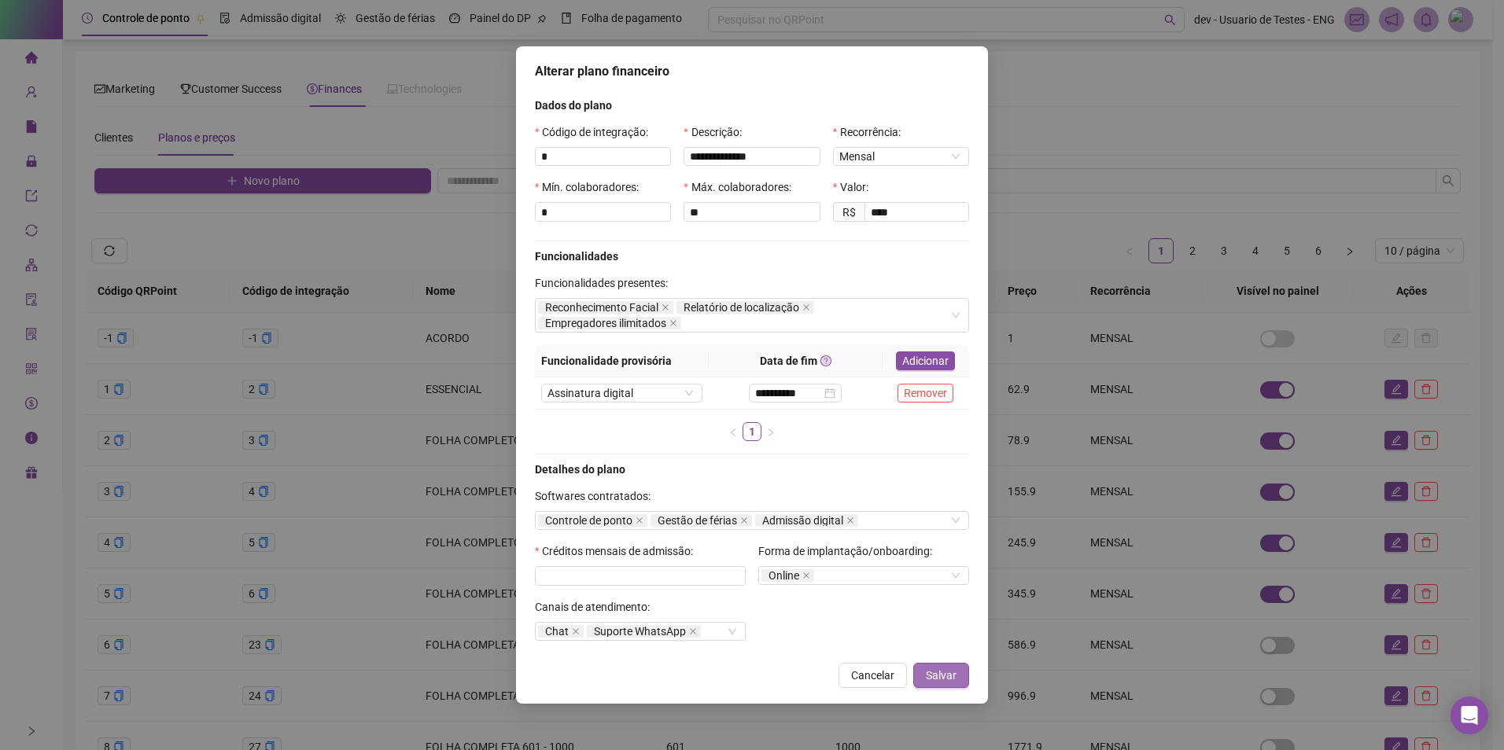
click at [950, 664] on button "Salvar" at bounding box center [941, 675] width 56 height 25
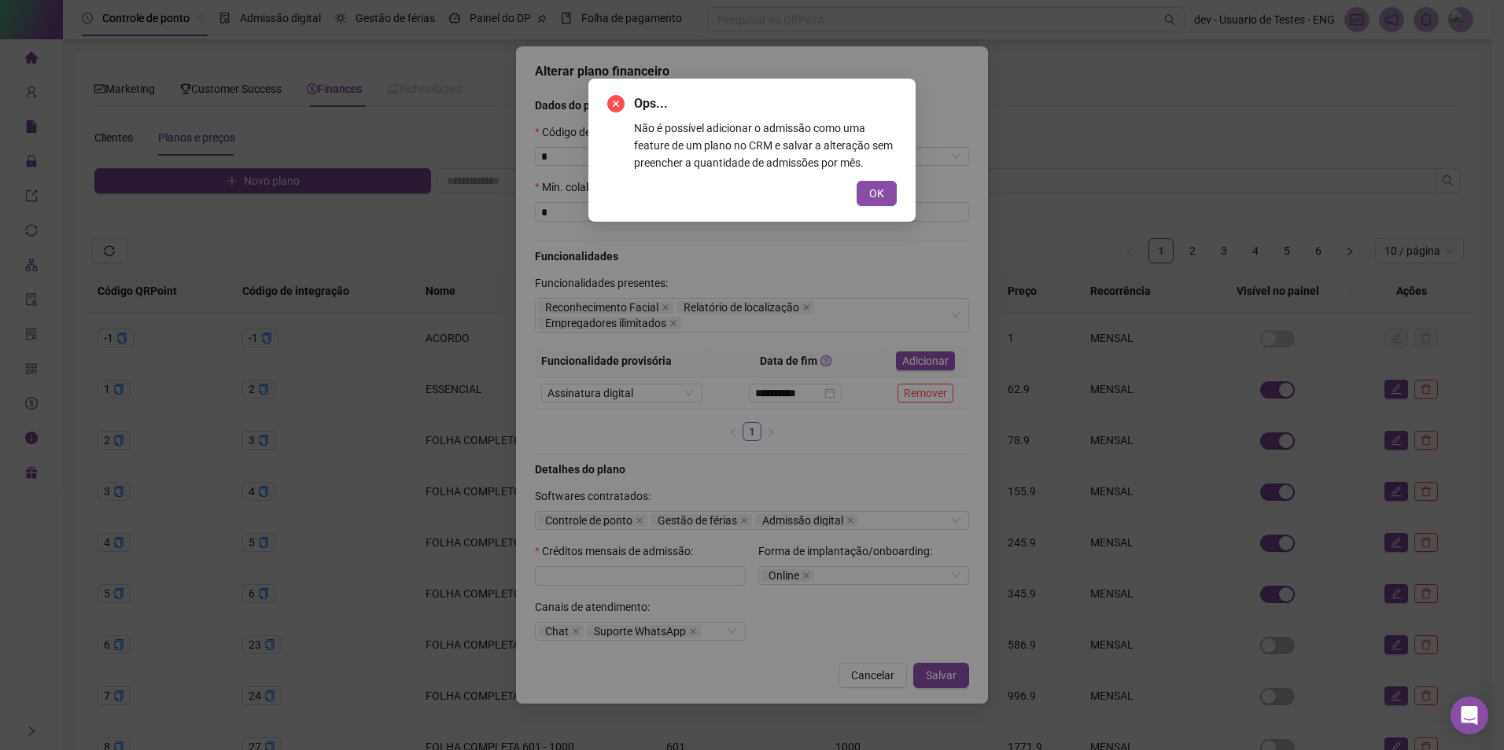
drag, startPoint x: 886, startPoint y: 196, endPoint x: 852, endPoint y: 236, distance: 52.5
click at [885, 196] on button "OK" at bounding box center [876, 193] width 40 height 25
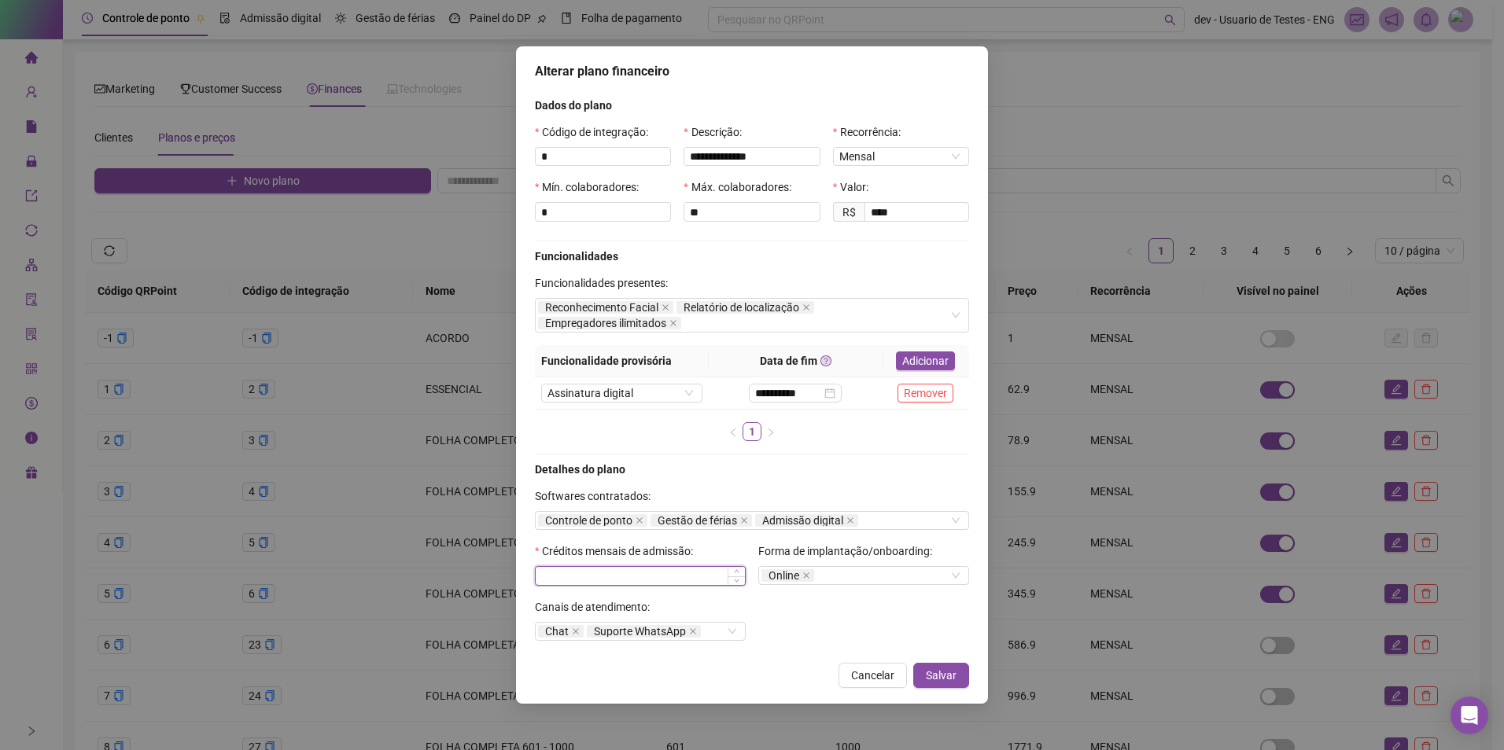
click at [638, 576] on input at bounding box center [640, 576] width 209 height 17
type input "*"
click at [738, 572] on icon "up" at bounding box center [737, 572] width 6 height 6
click at [940, 664] on button "Salvar" at bounding box center [941, 675] width 56 height 25
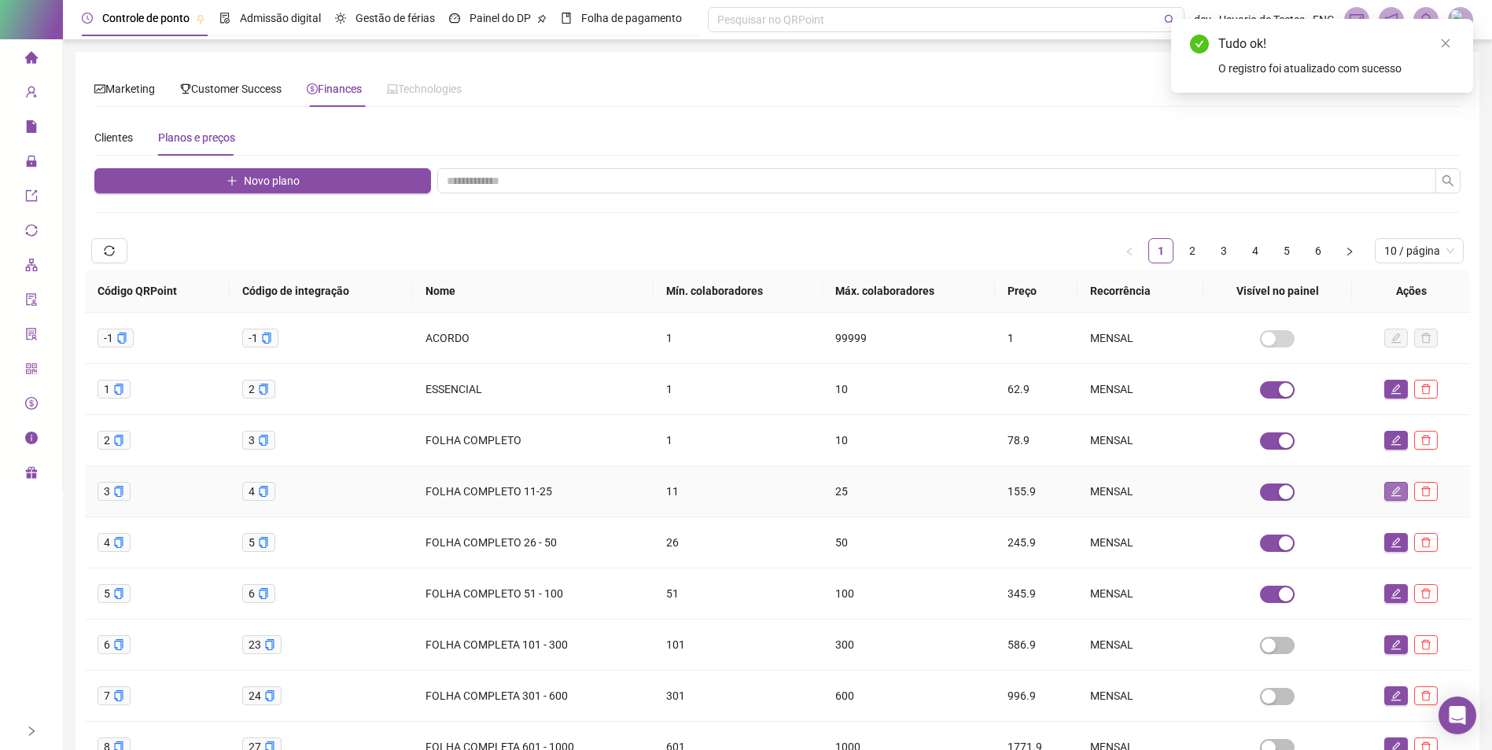
click at [1393, 490] on icon "edit" at bounding box center [1395, 491] width 11 height 11
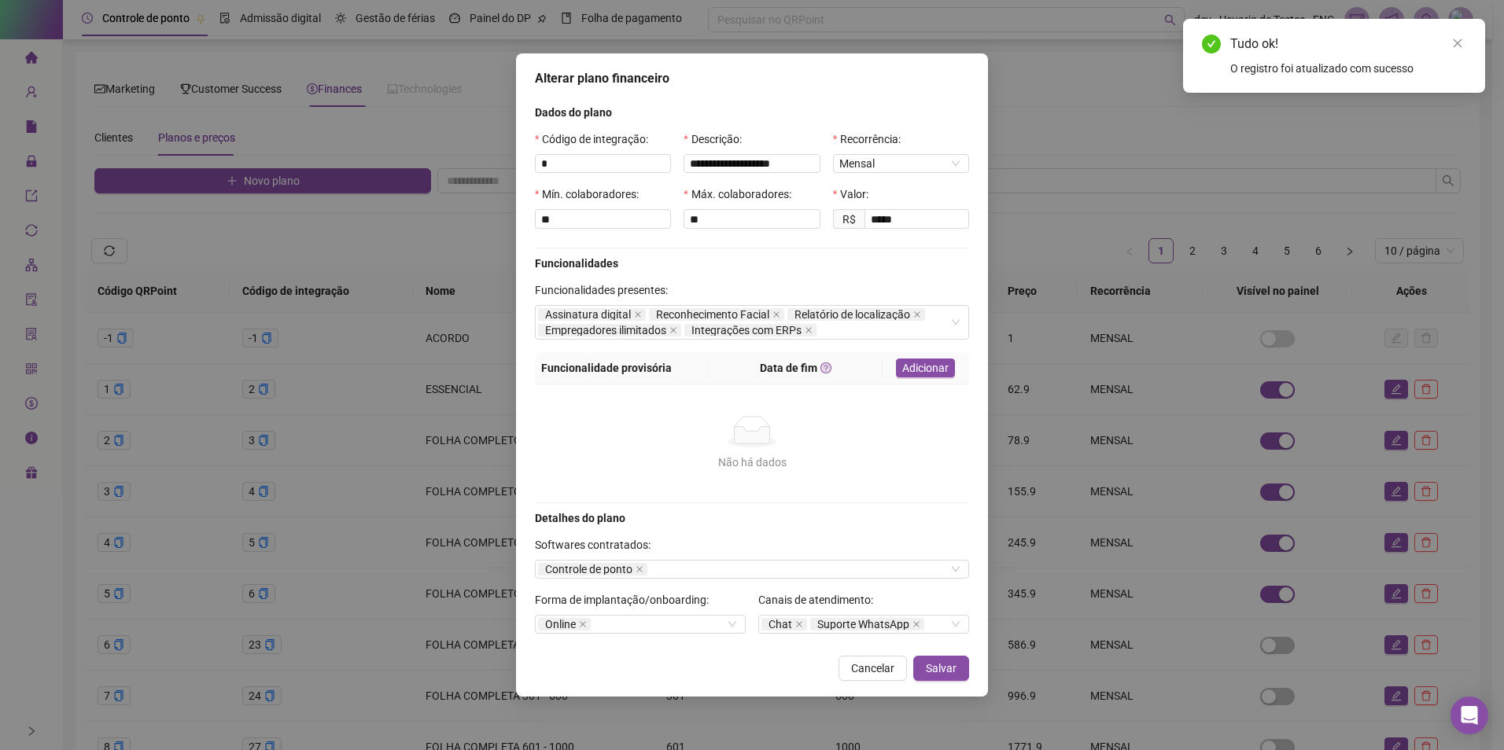
click at [855, 664] on span "Cancelar" at bounding box center [872, 668] width 43 height 17
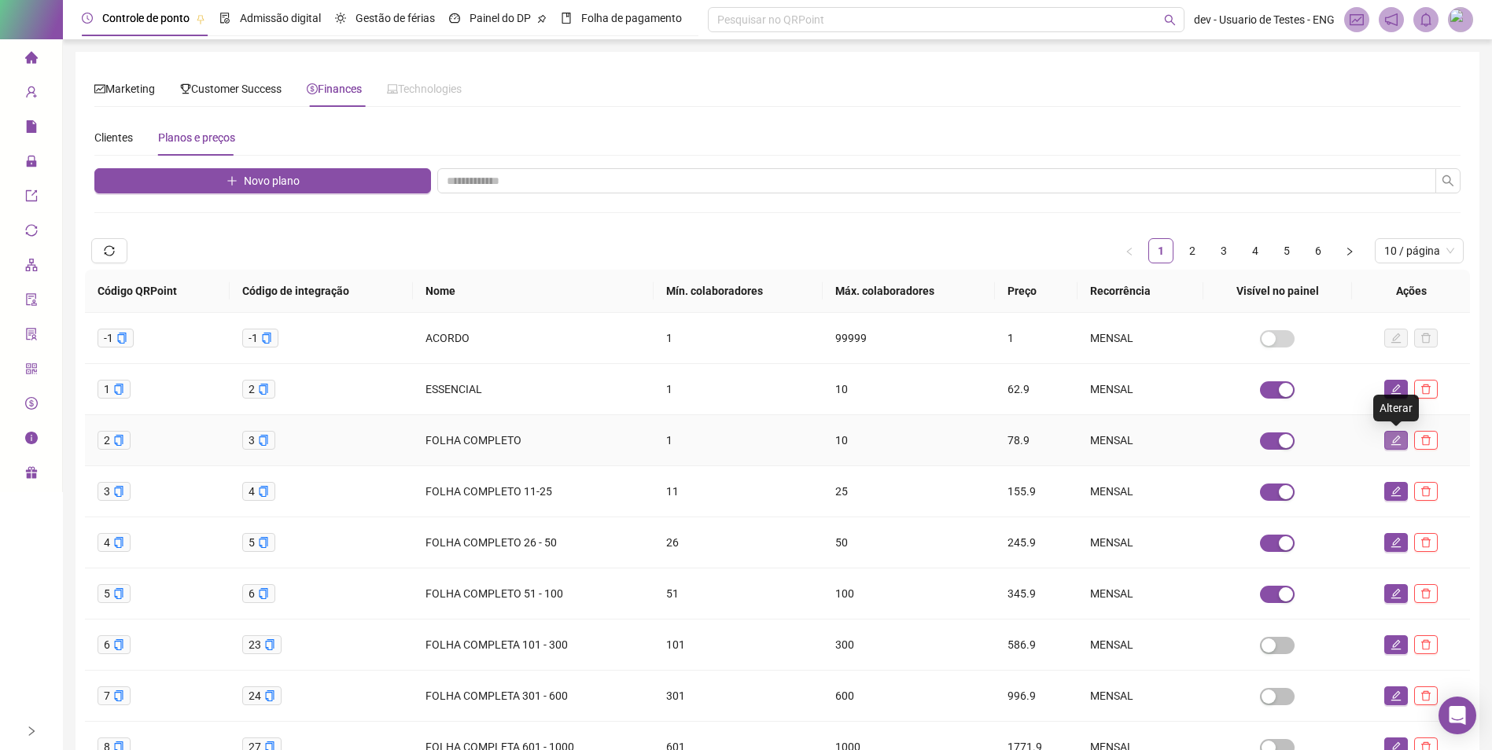
click at [1395, 440] on icon "edit" at bounding box center [1395, 440] width 11 height 11
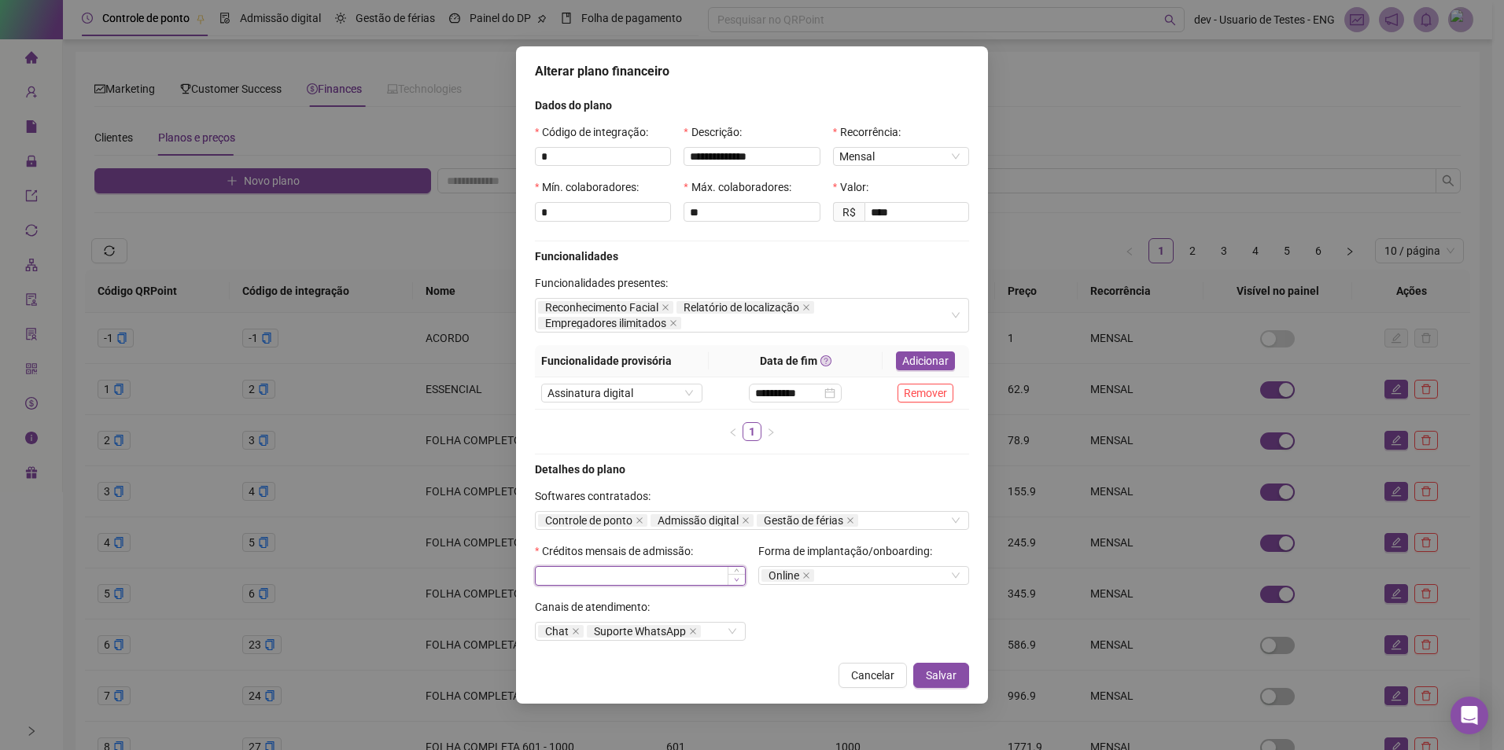
click at [732, 579] on span "Decrease Value" at bounding box center [735, 579] width 17 height 11
click at [952, 675] on span "Salvar" at bounding box center [941, 675] width 31 height 17
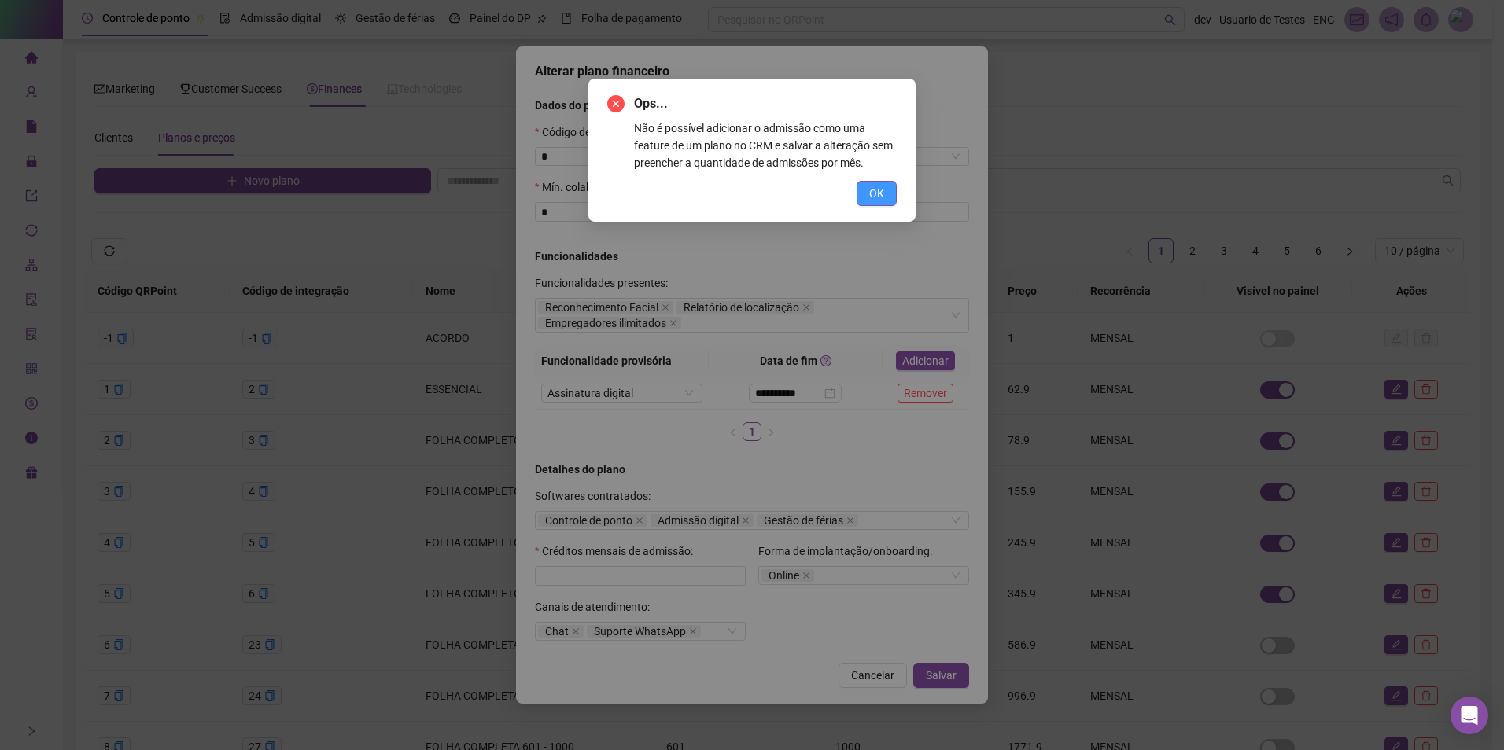
click at [885, 197] on button "OK" at bounding box center [876, 193] width 40 height 25
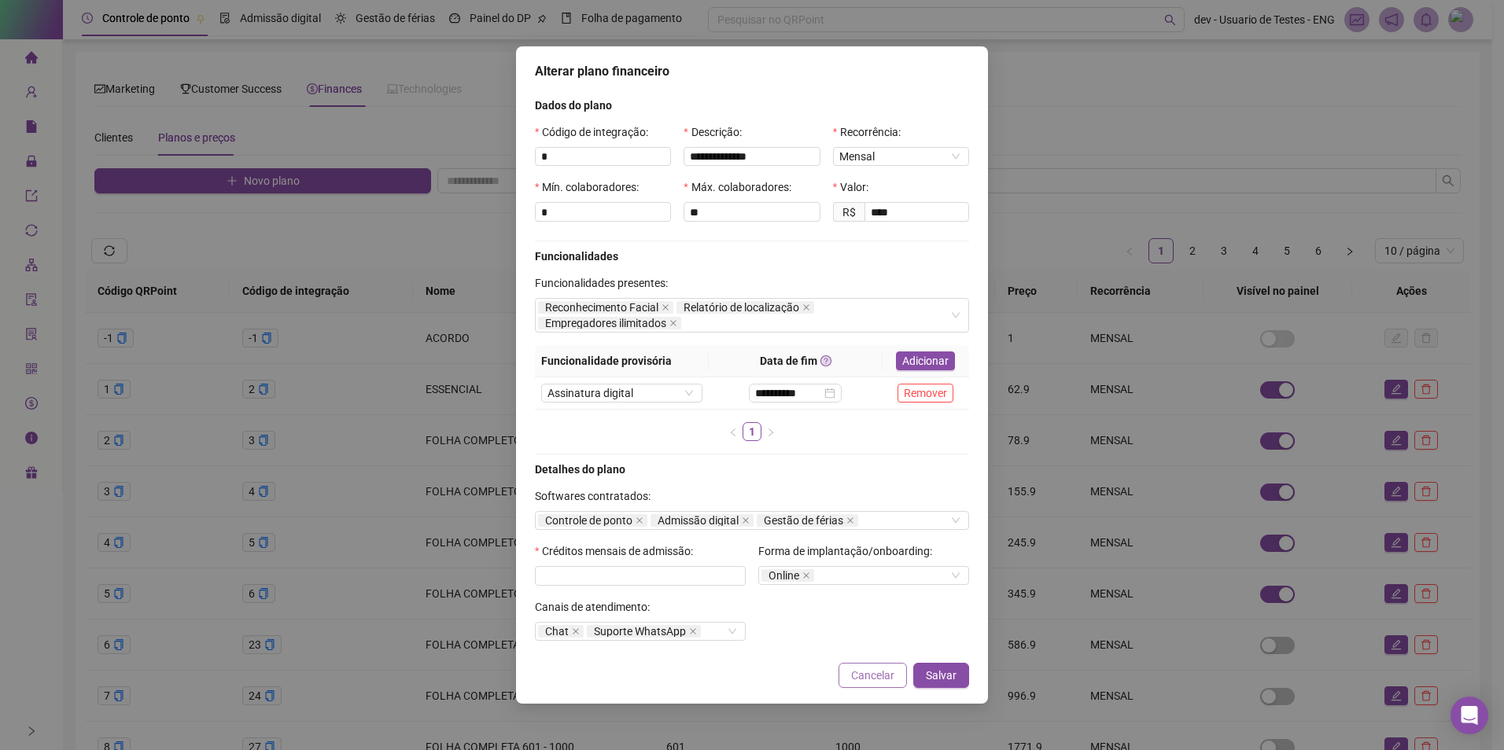
click at [878, 672] on span "Cancelar" at bounding box center [872, 675] width 43 height 17
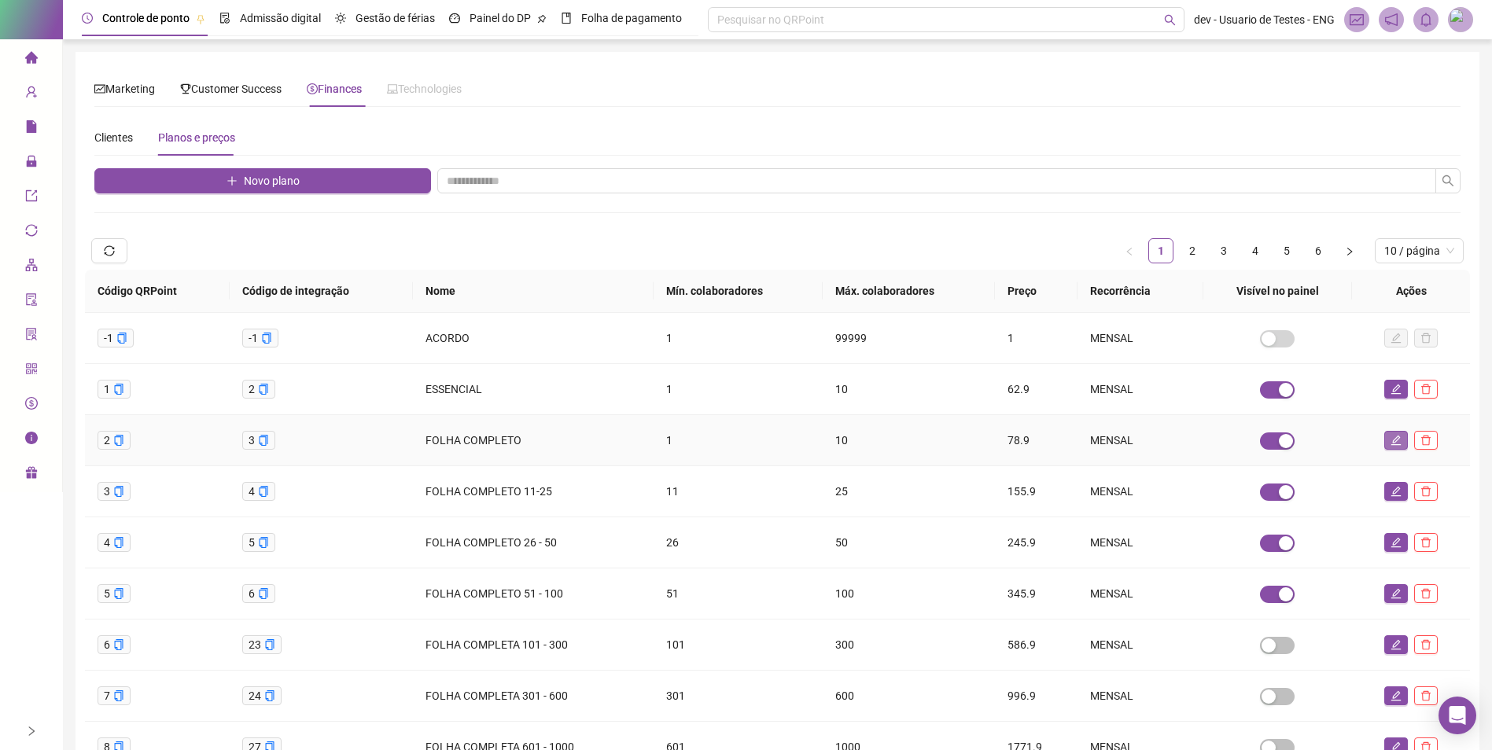
click at [1386, 436] on button "button" at bounding box center [1396, 440] width 24 height 19
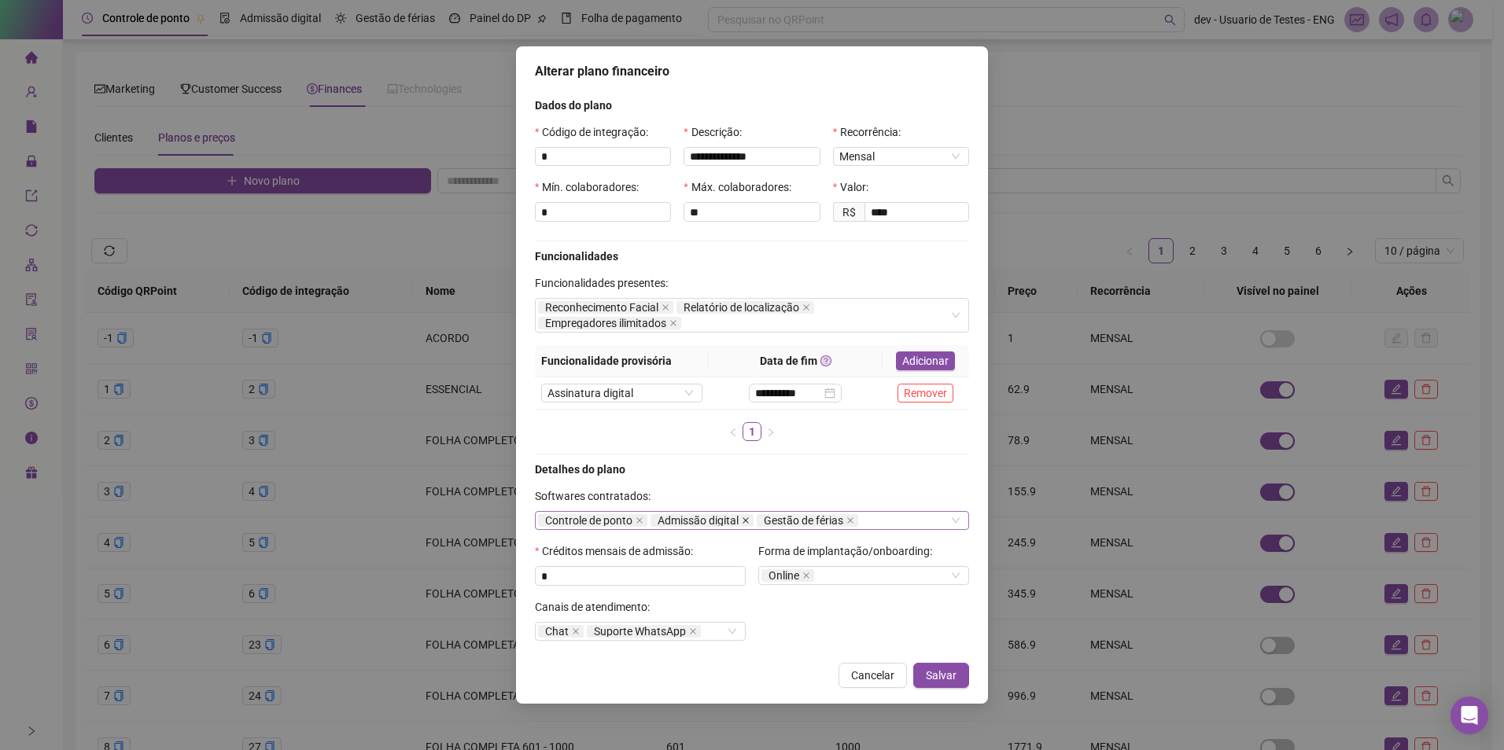
click at [748, 517] on icon "close" at bounding box center [746, 521] width 8 height 8
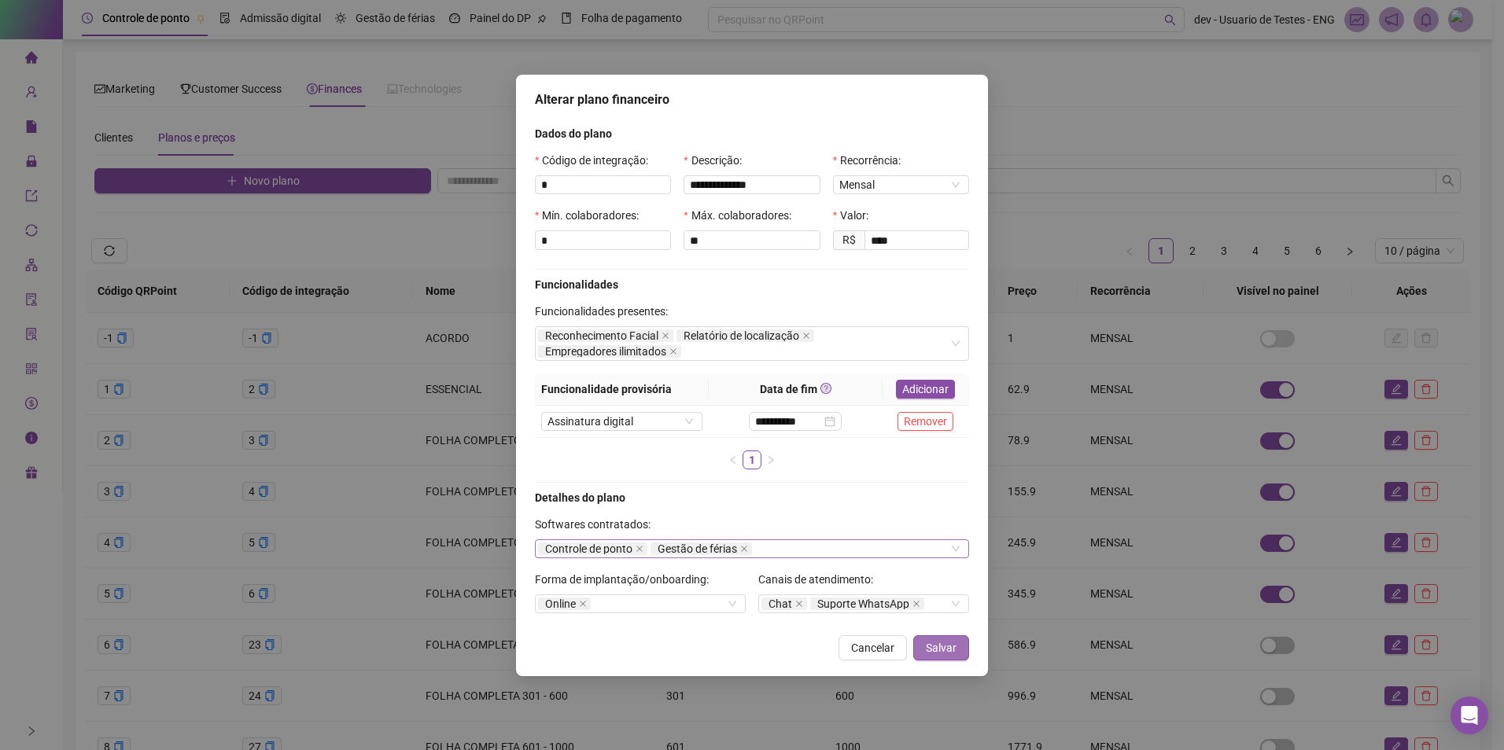
click at [950, 646] on span "Salvar" at bounding box center [941, 647] width 31 height 17
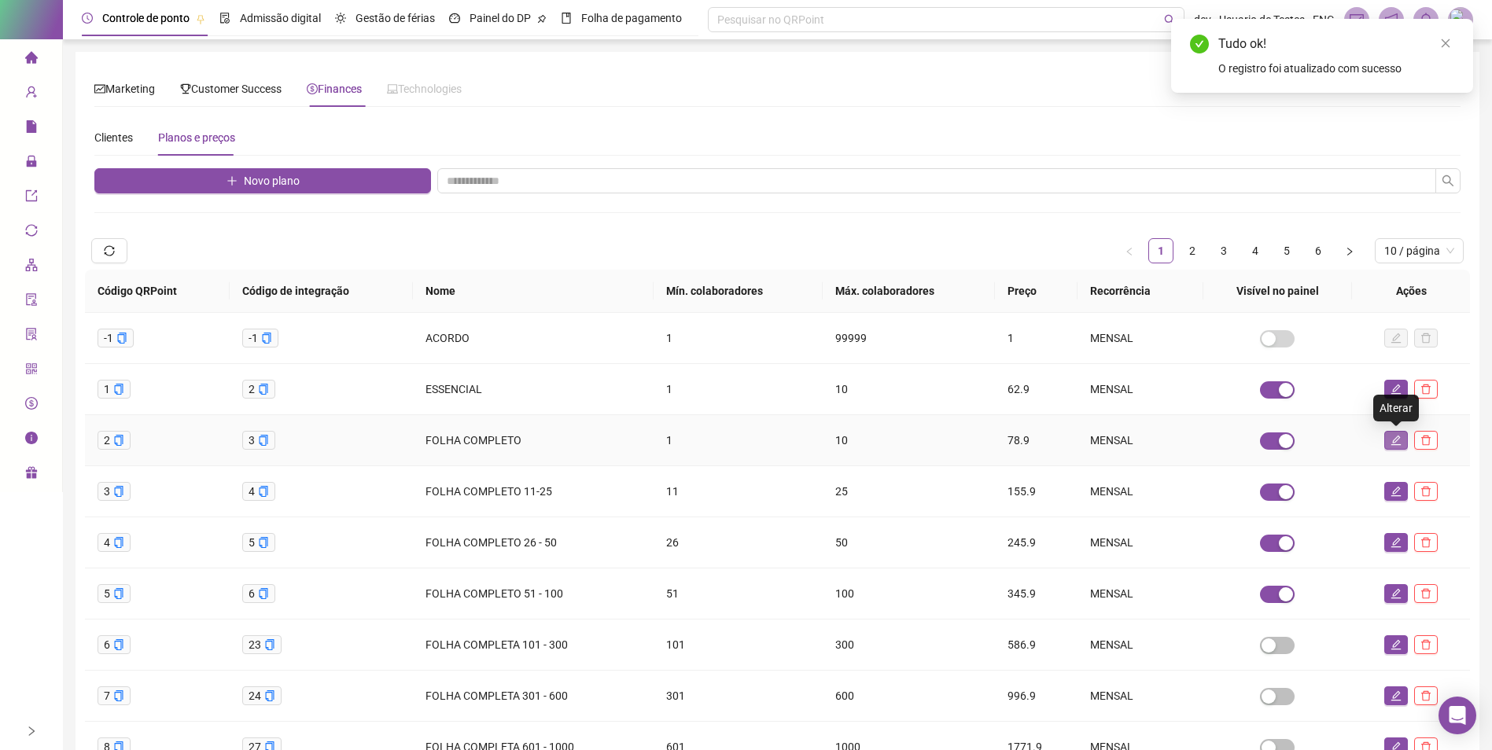
click at [1393, 440] on icon "edit" at bounding box center [1395, 440] width 11 height 11
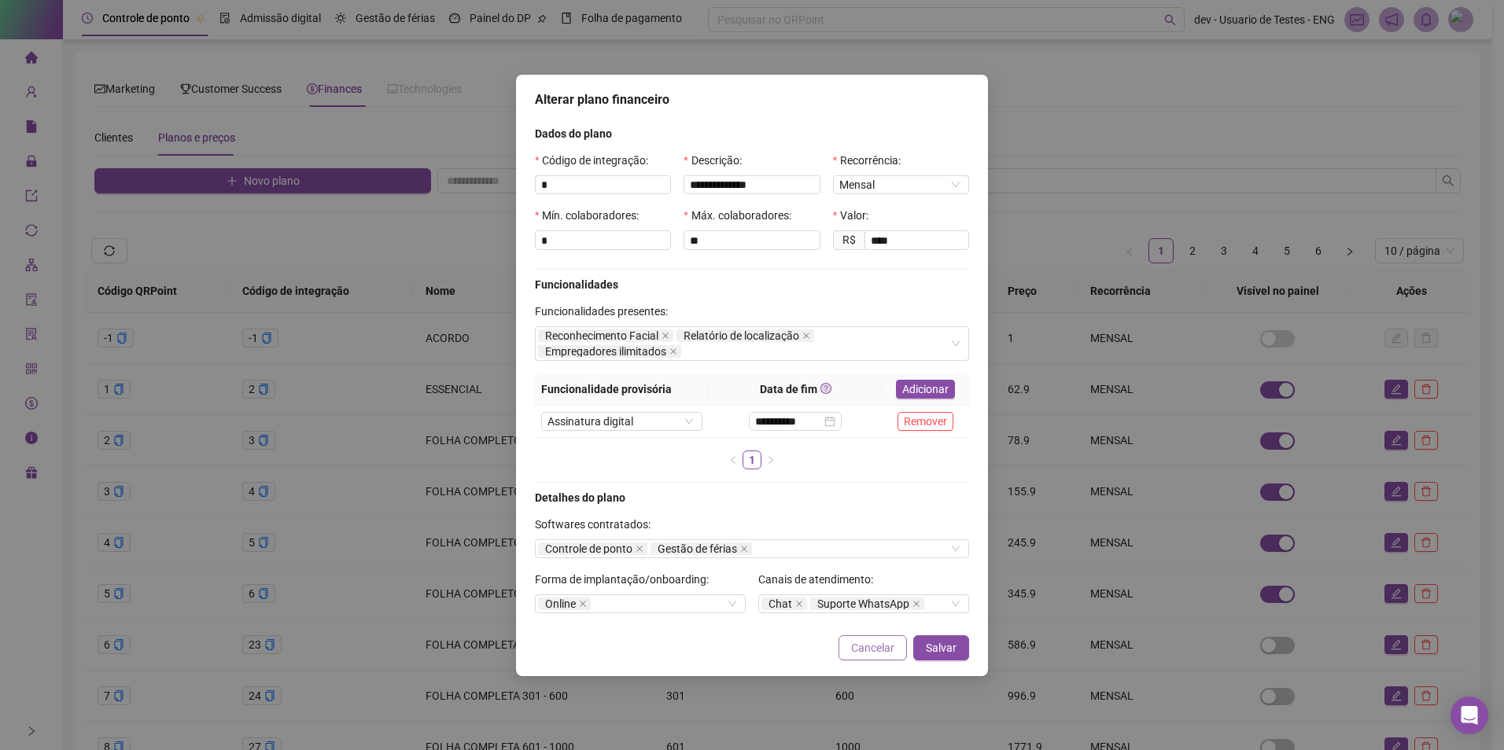
click at [871, 653] on span "Cancelar" at bounding box center [872, 647] width 43 height 17
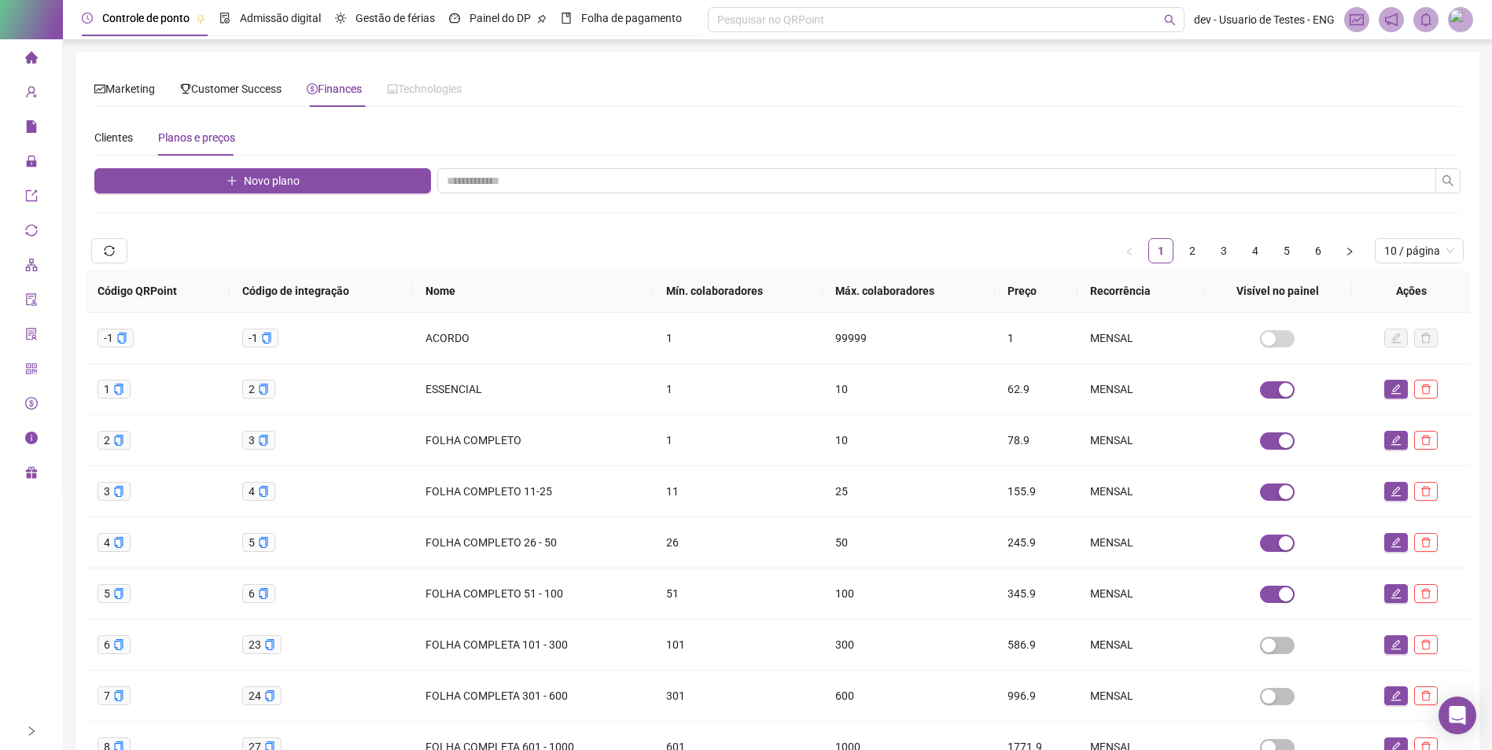
click at [139, 136] on div "Clientes Planos e preços" at bounding box center [164, 138] width 141 height 36
drag, startPoint x: 101, startPoint y: 134, endPoint x: 168, endPoint y: 163, distance: 73.3
click at [102, 134] on div "Clientes" at bounding box center [113, 137] width 39 height 17
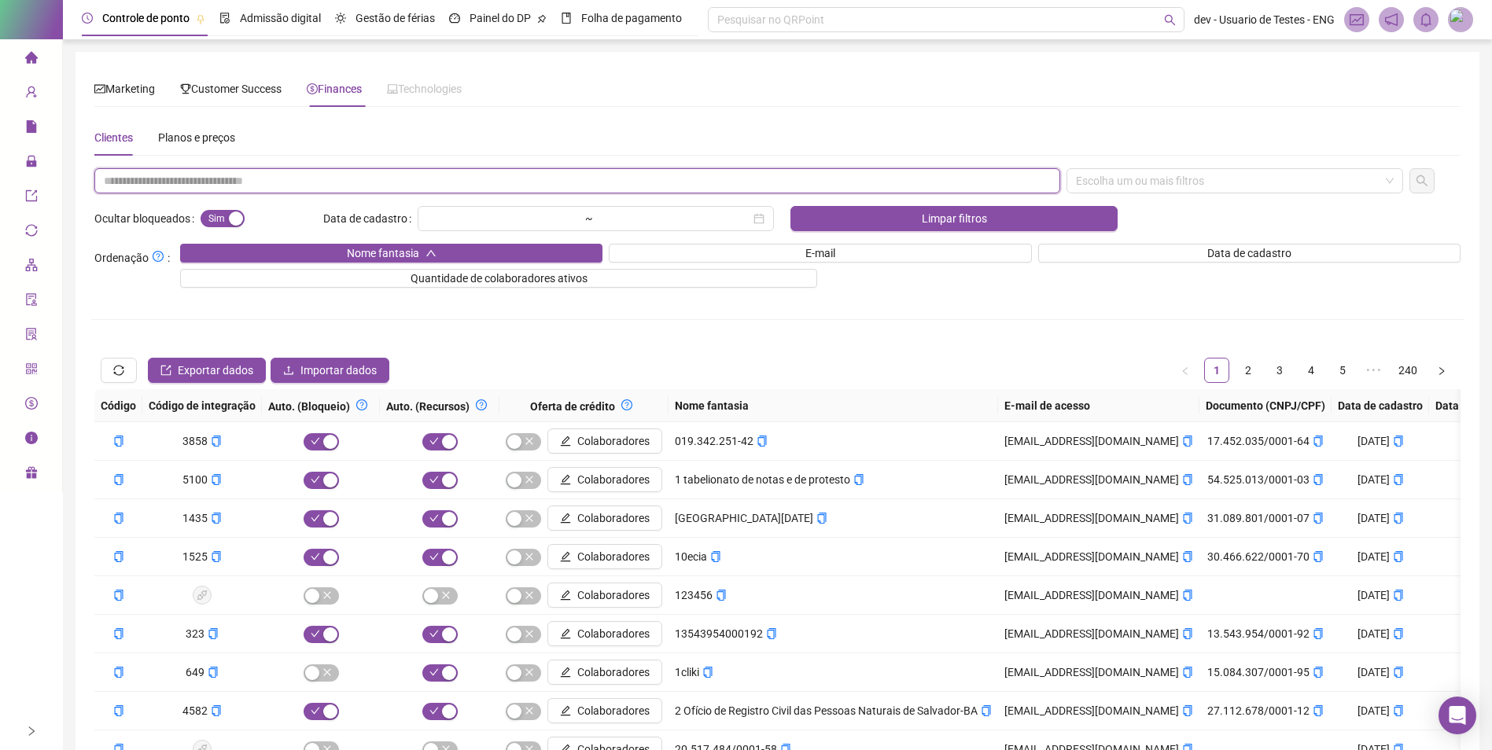
click at [355, 176] on input "text" at bounding box center [577, 180] width 966 height 25
click at [1229, 185] on div "Escolha um ou mais filtros" at bounding box center [1234, 180] width 337 height 25
type input "**********"
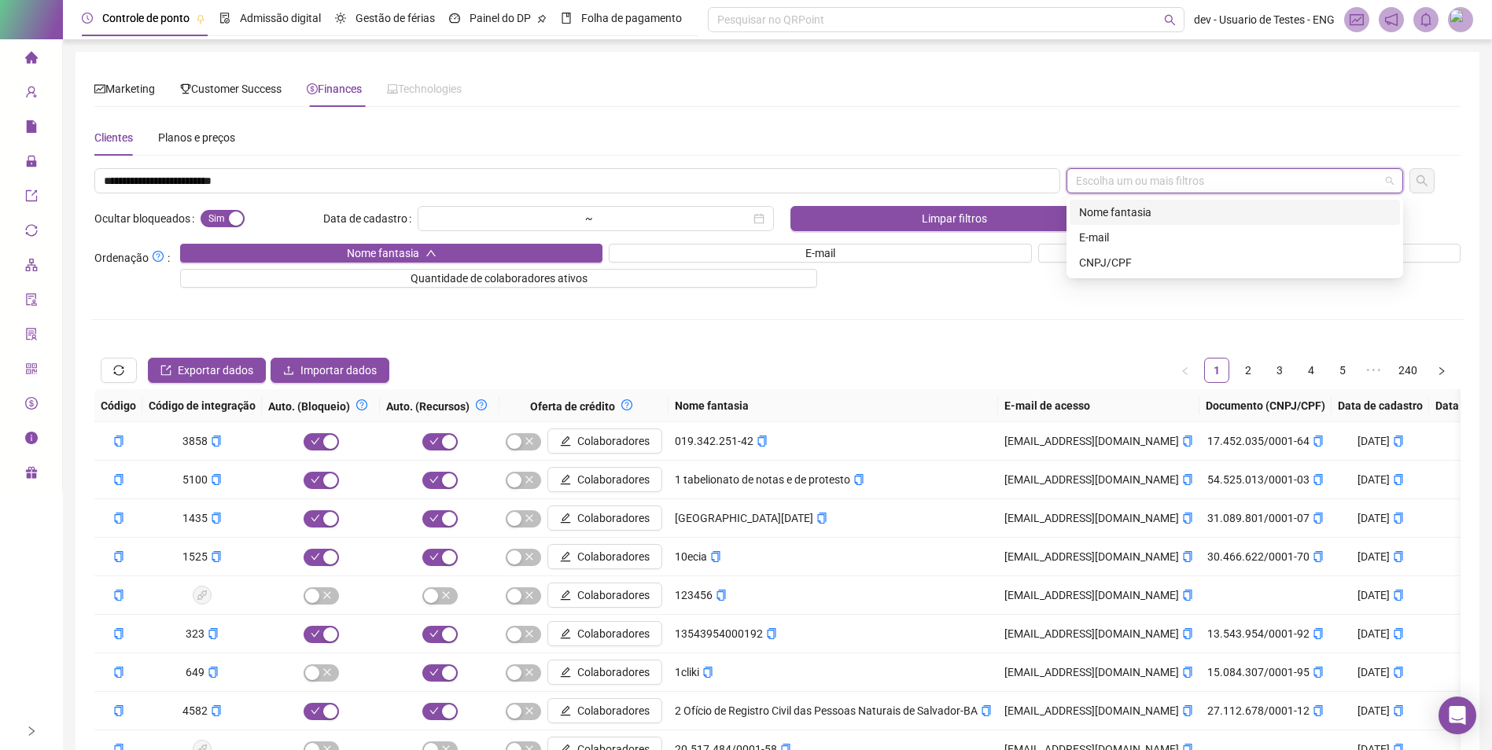
click at [1203, 233] on div "E-mail" at bounding box center [1234, 237] width 311 height 17
click at [1428, 179] on icon "search" at bounding box center [1421, 181] width 13 height 13
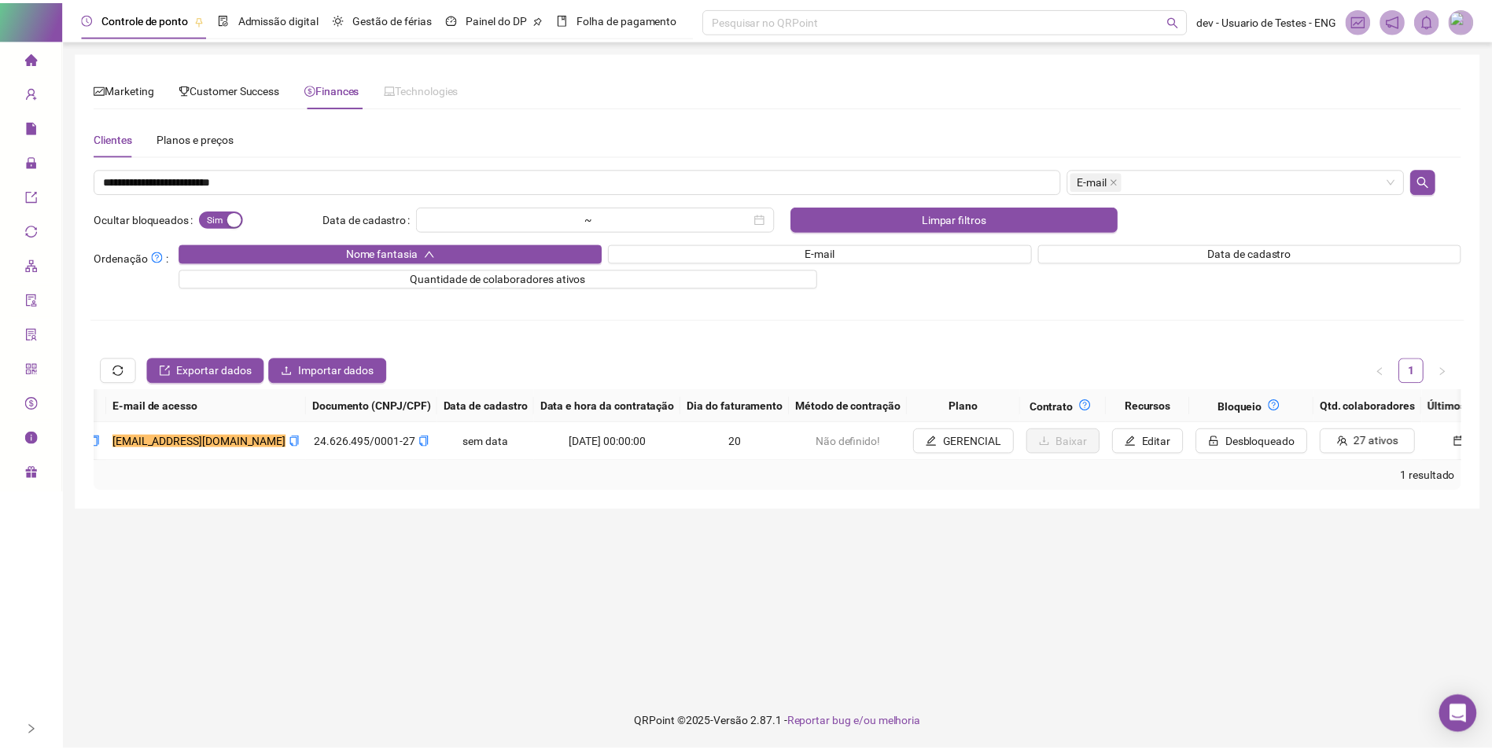
scroll to position [0, 775]
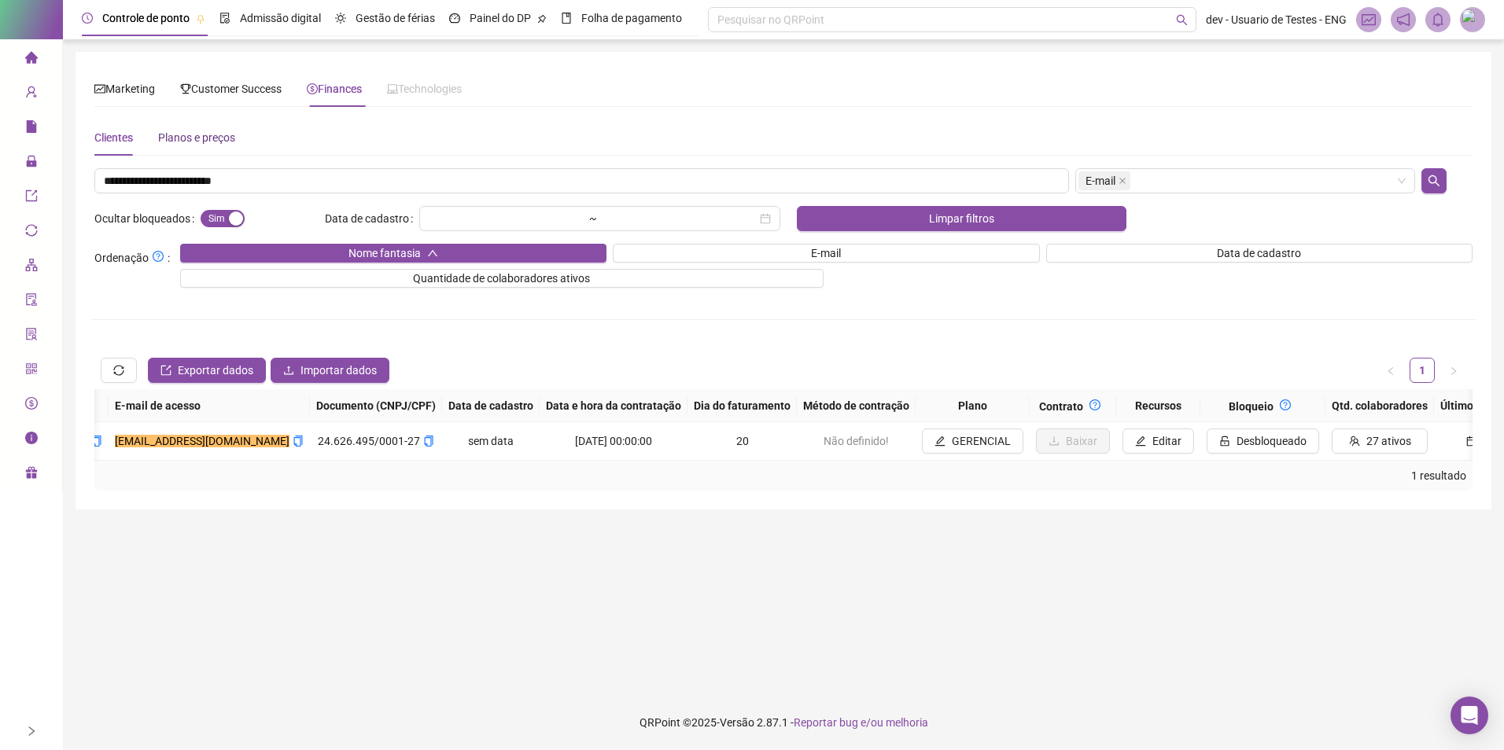
click at [204, 143] on div "Planos e preços" at bounding box center [196, 137] width 77 height 17
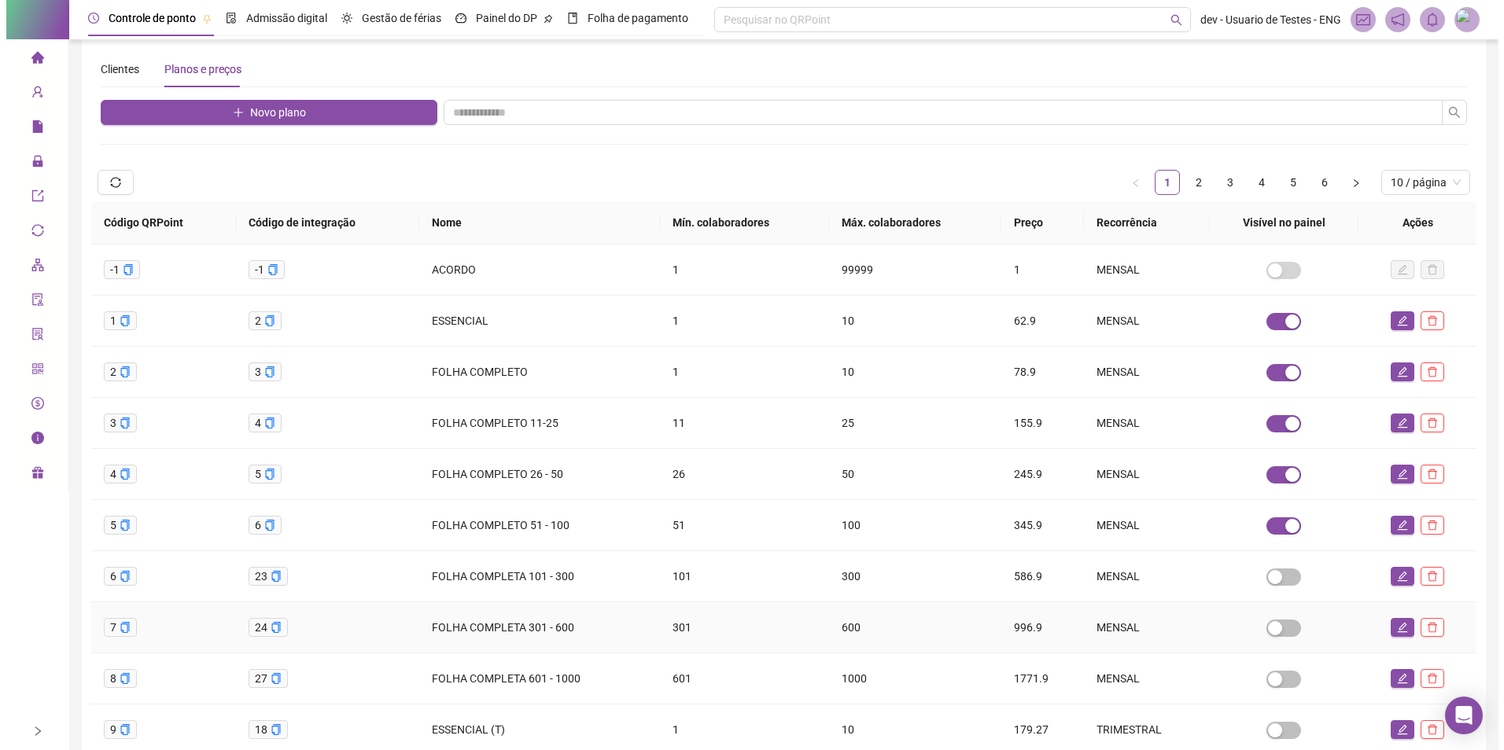
scroll to position [0, 0]
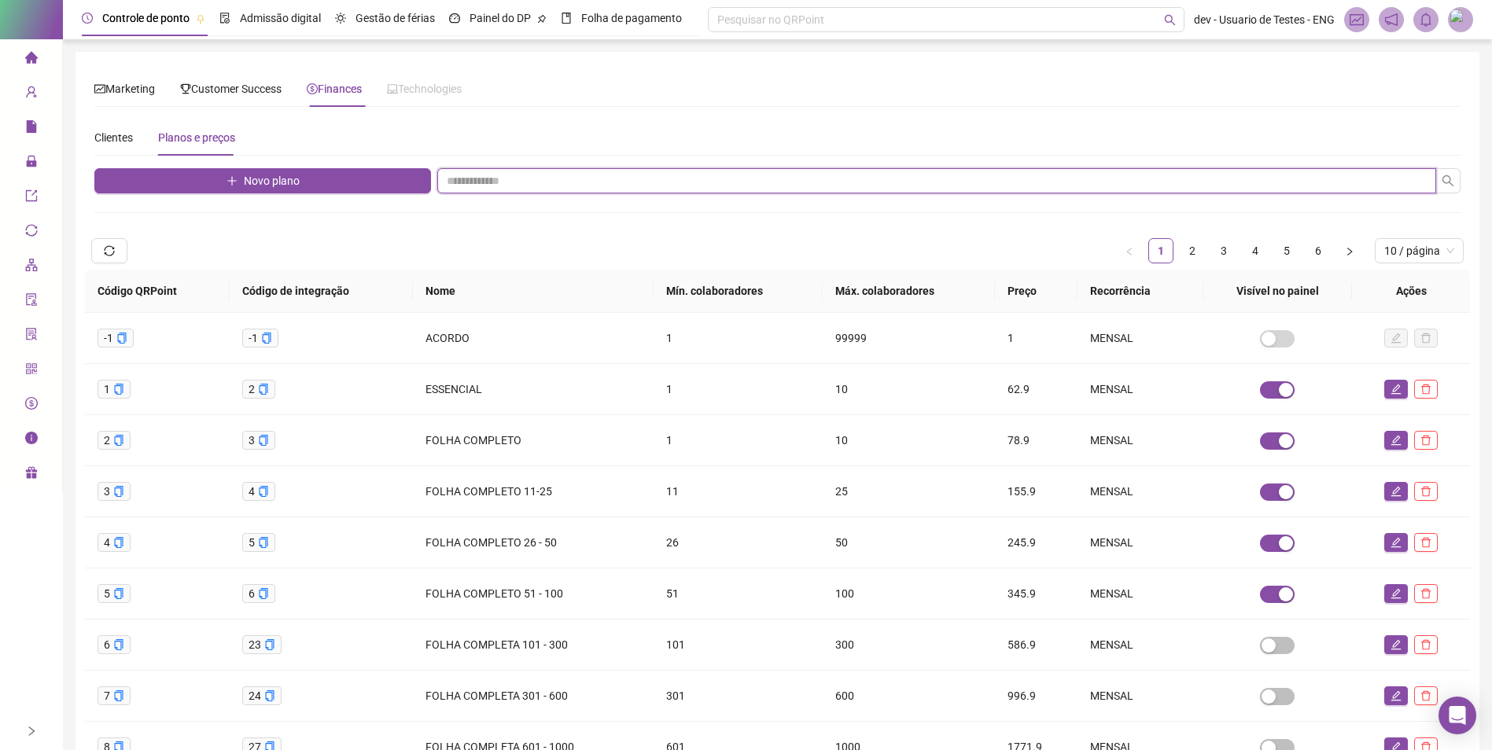
click at [767, 185] on input "text" at bounding box center [936, 180] width 999 height 25
type input "*********"
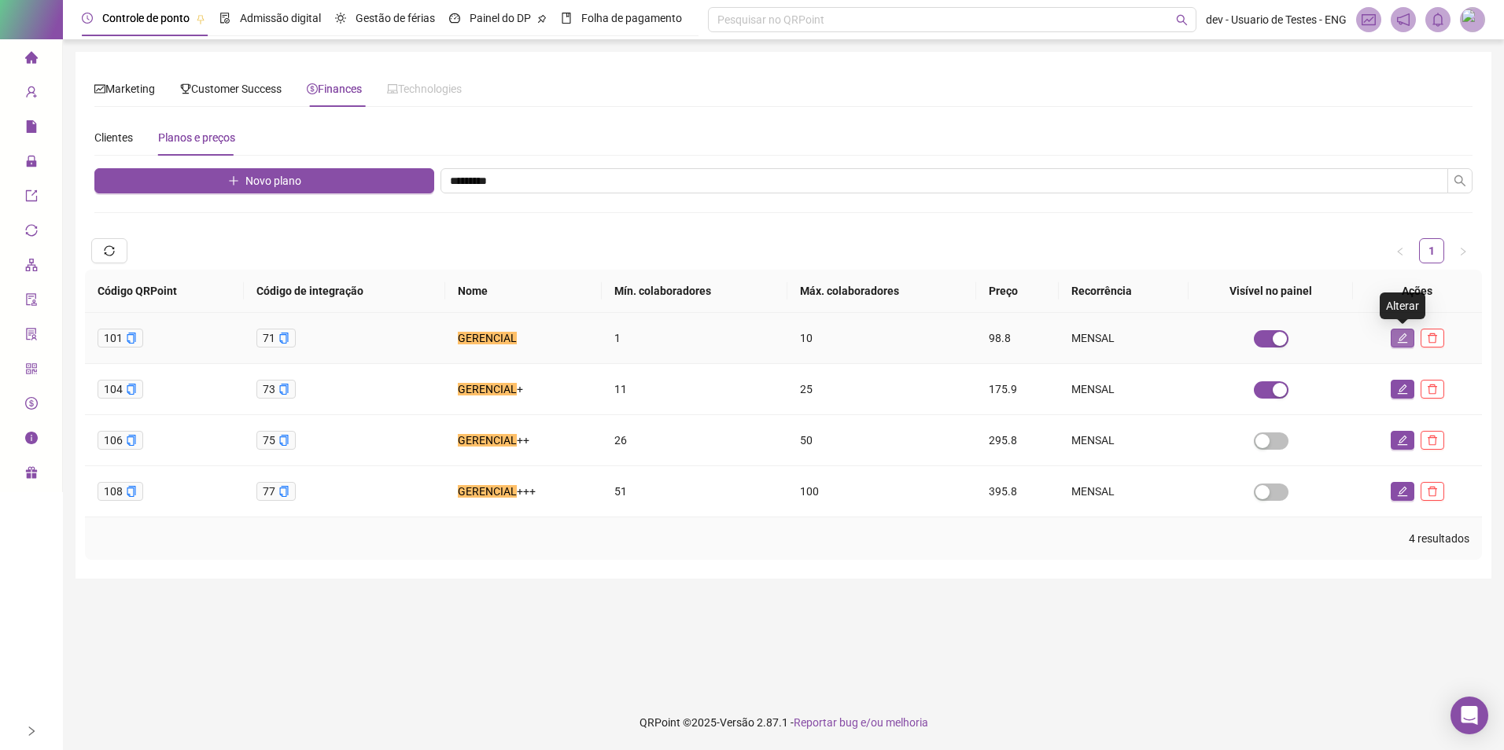
click at [1397, 340] on icon "edit" at bounding box center [1402, 338] width 11 height 11
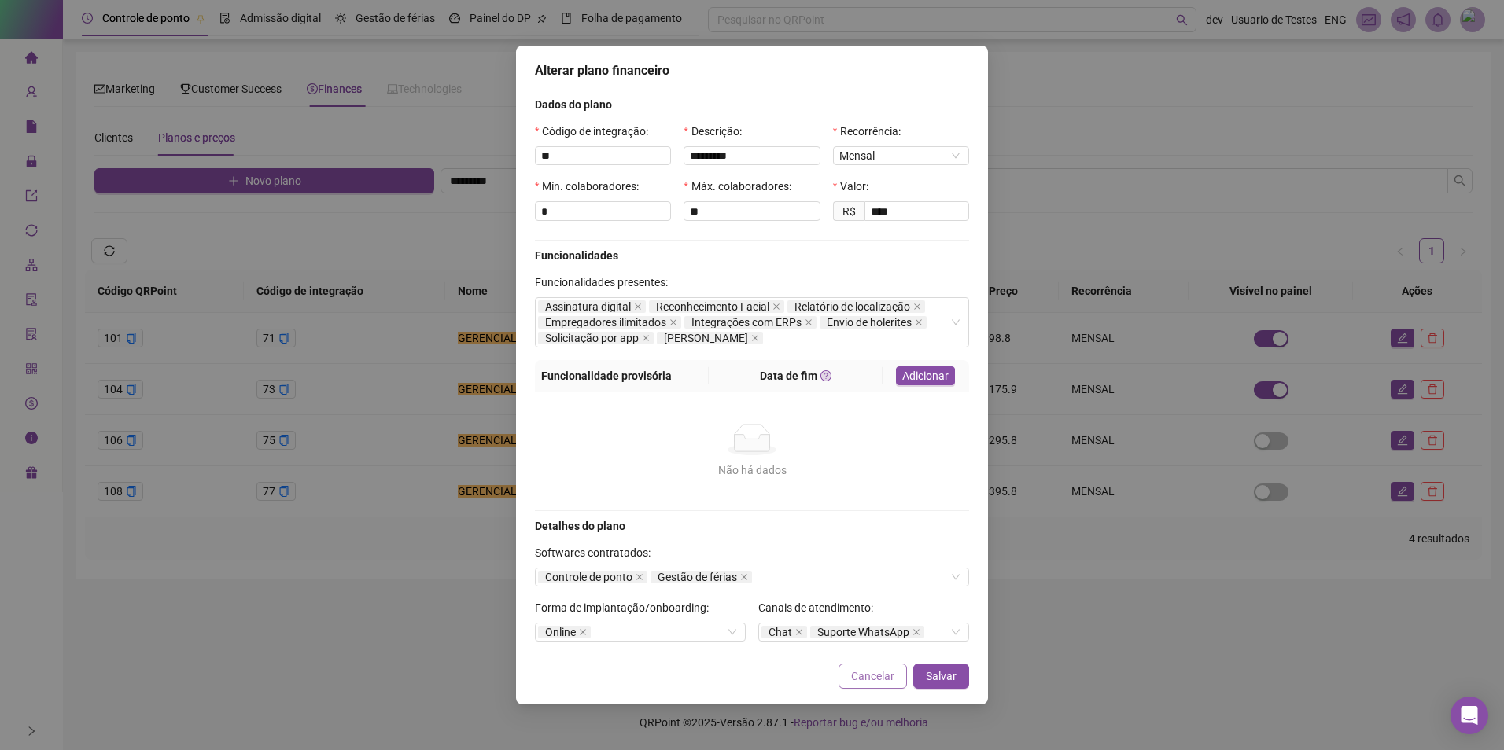
click at [868, 679] on span "Cancelar" at bounding box center [872, 676] width 43 height 17
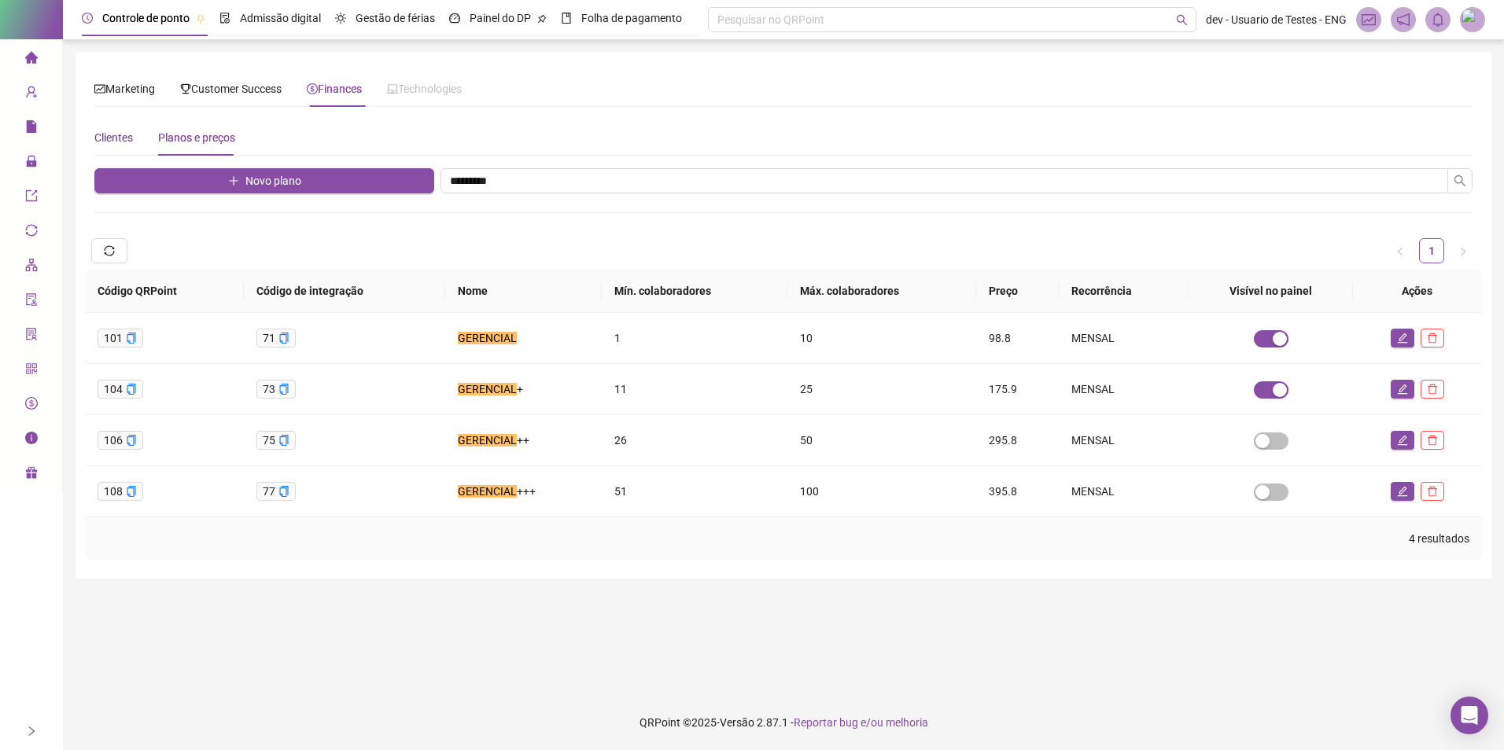
click at [120, 140] on div "Clientes" at bounding box center [113, 137] width 39 height 17
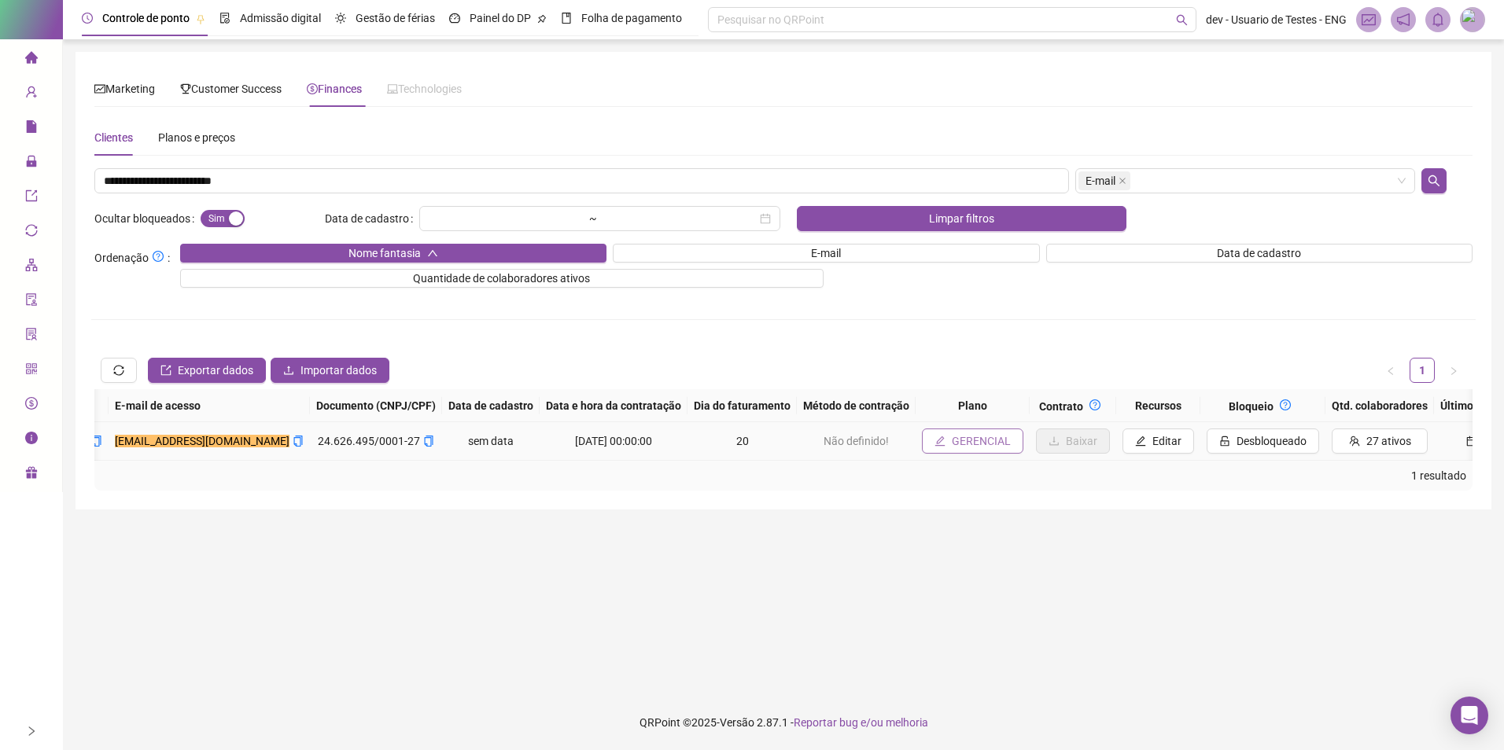
click at [962, 442] on span "GERENCIAL" at bounding box center [980, 440] width 59 height 17
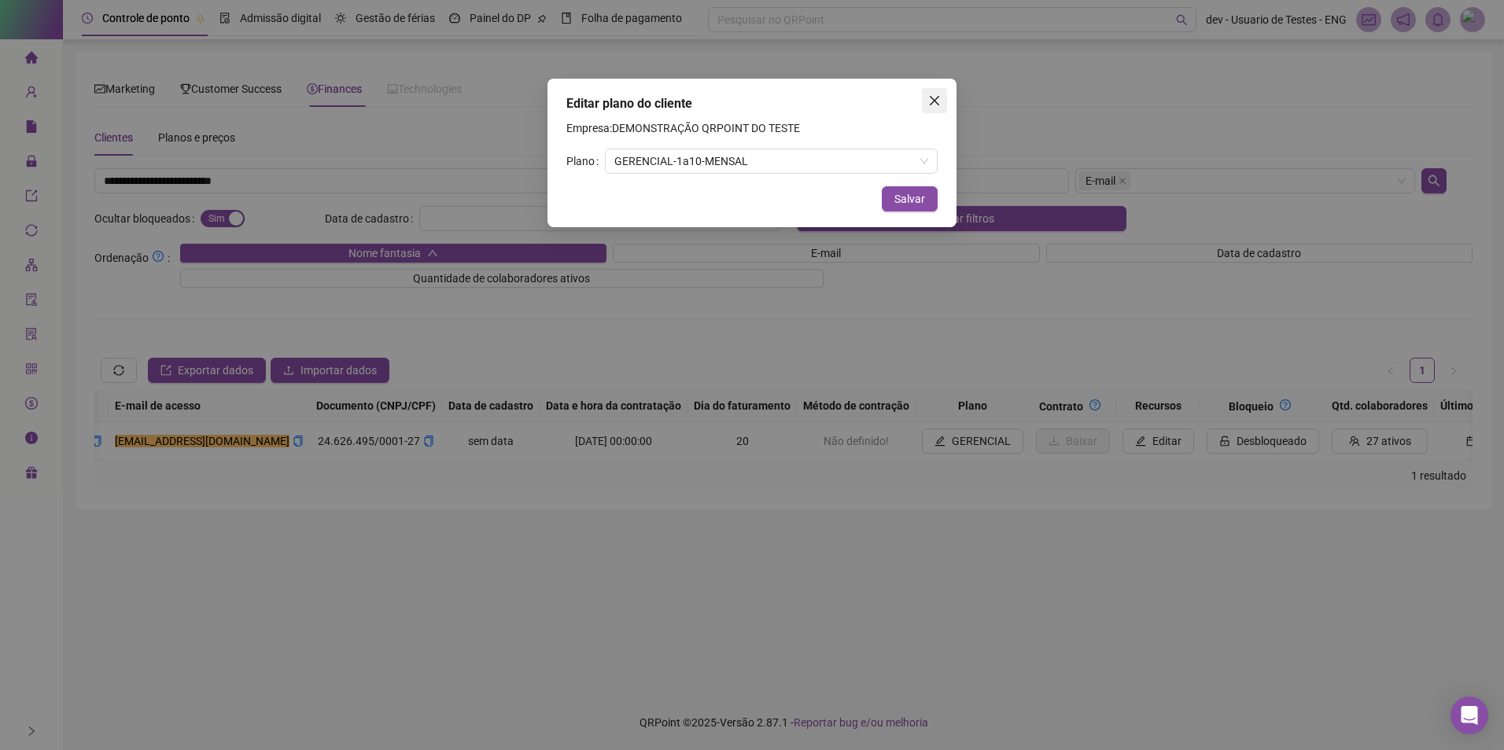
click at [937, 101] on icon "close" at bounding box center [934, 100] width 13 height 13
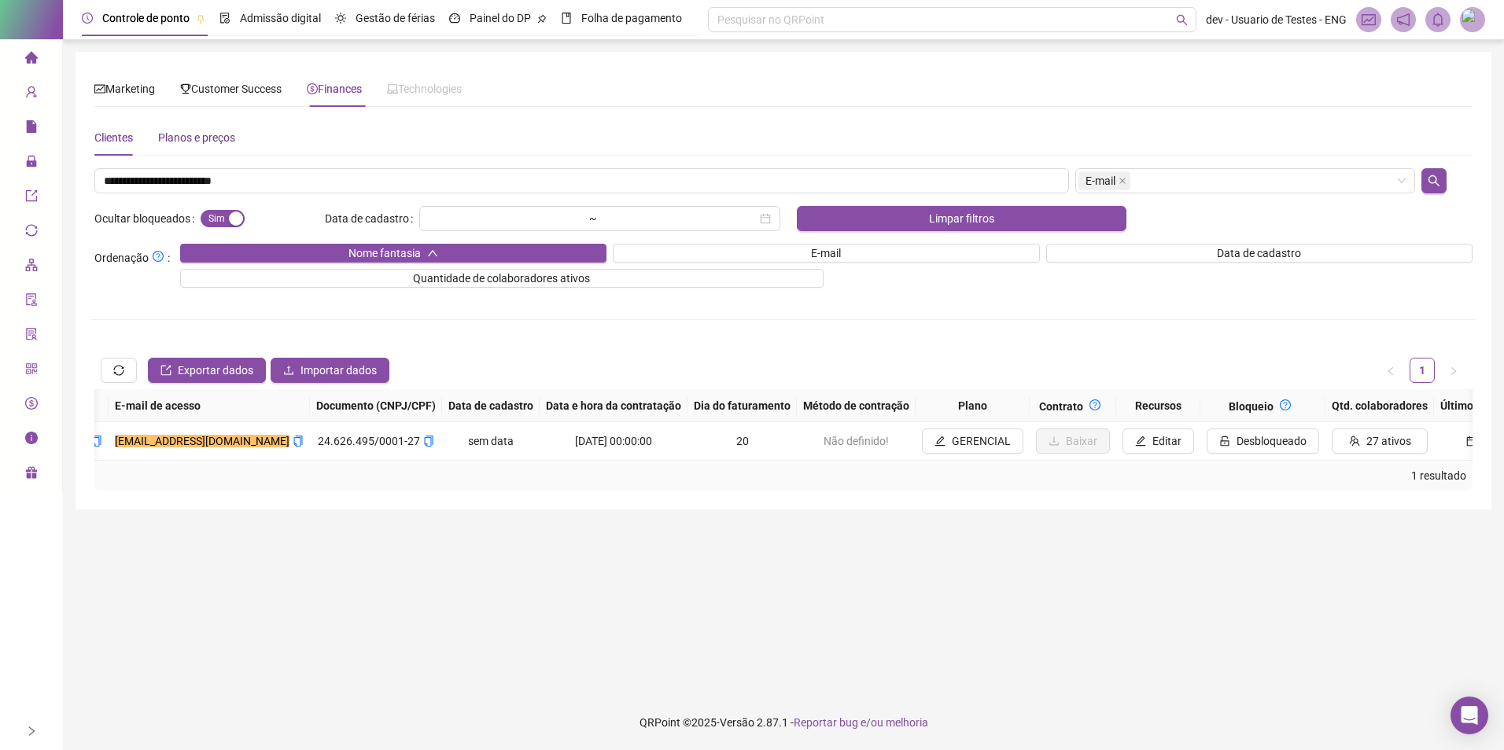
click at [190, 138] on div "Planos e preços" at bounding box center [196, 137] width 77 height 17
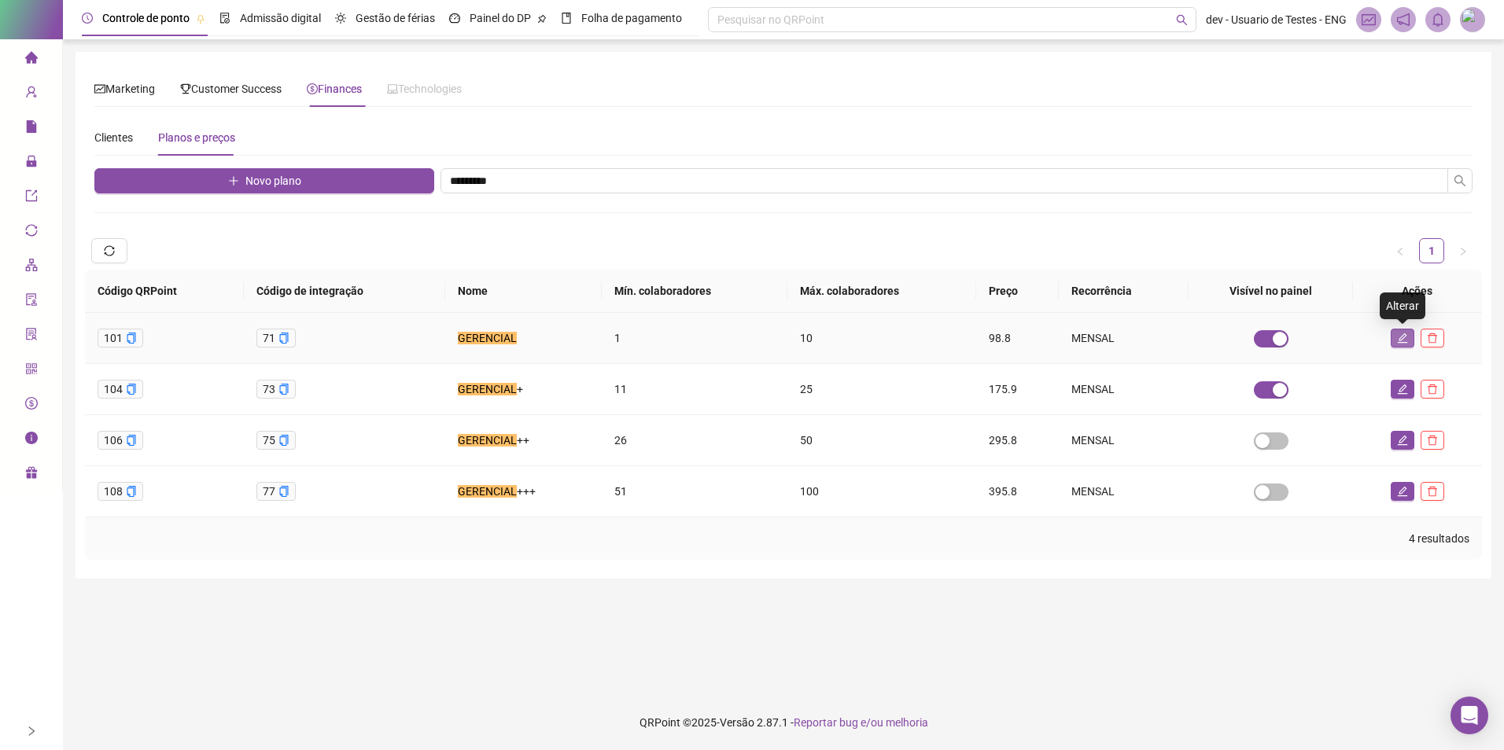
click at [1401, 341] on icon "edit" at bounding box center [1402, 338] width 11 height 11
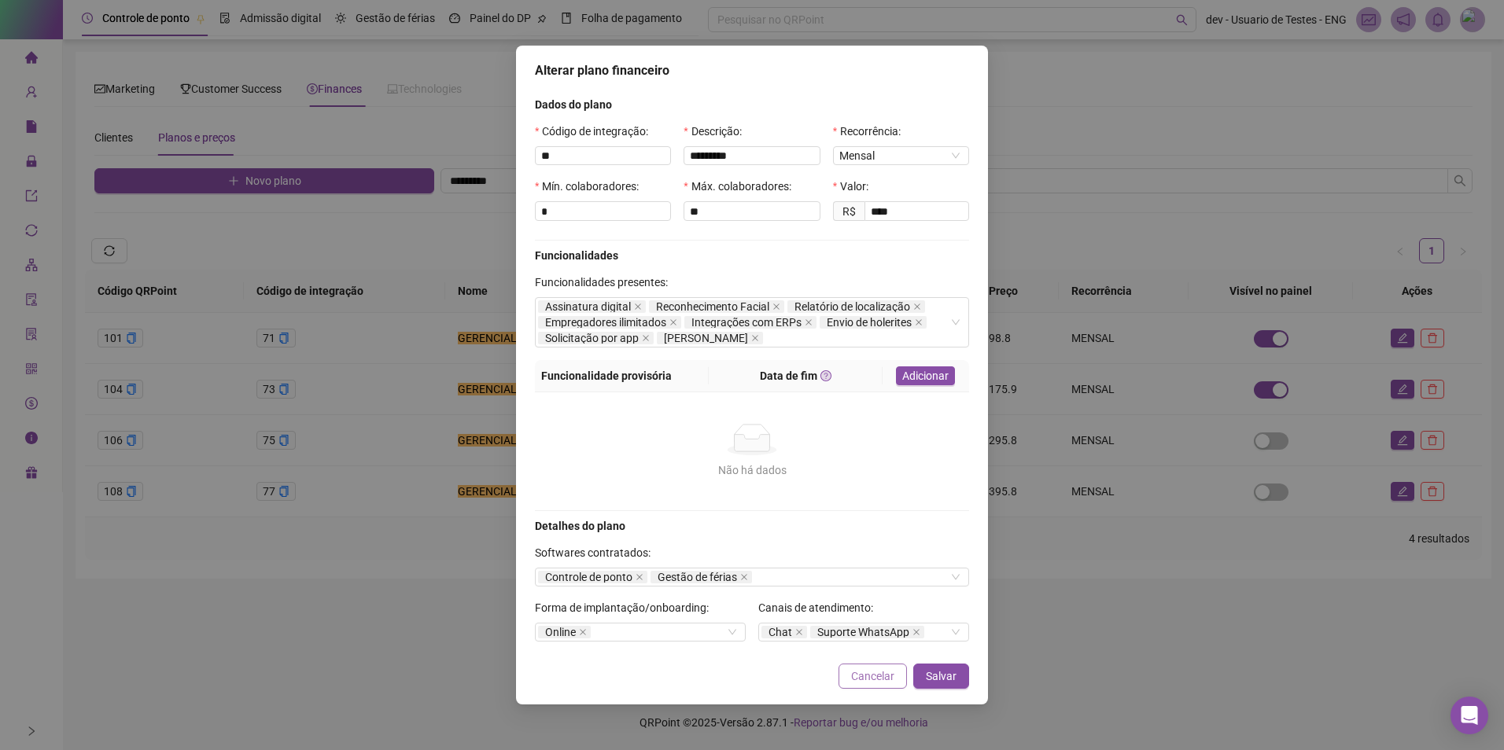
click at [894, 673] on span "Cancelar" at bounding box center [872, 676] width 43 height 17
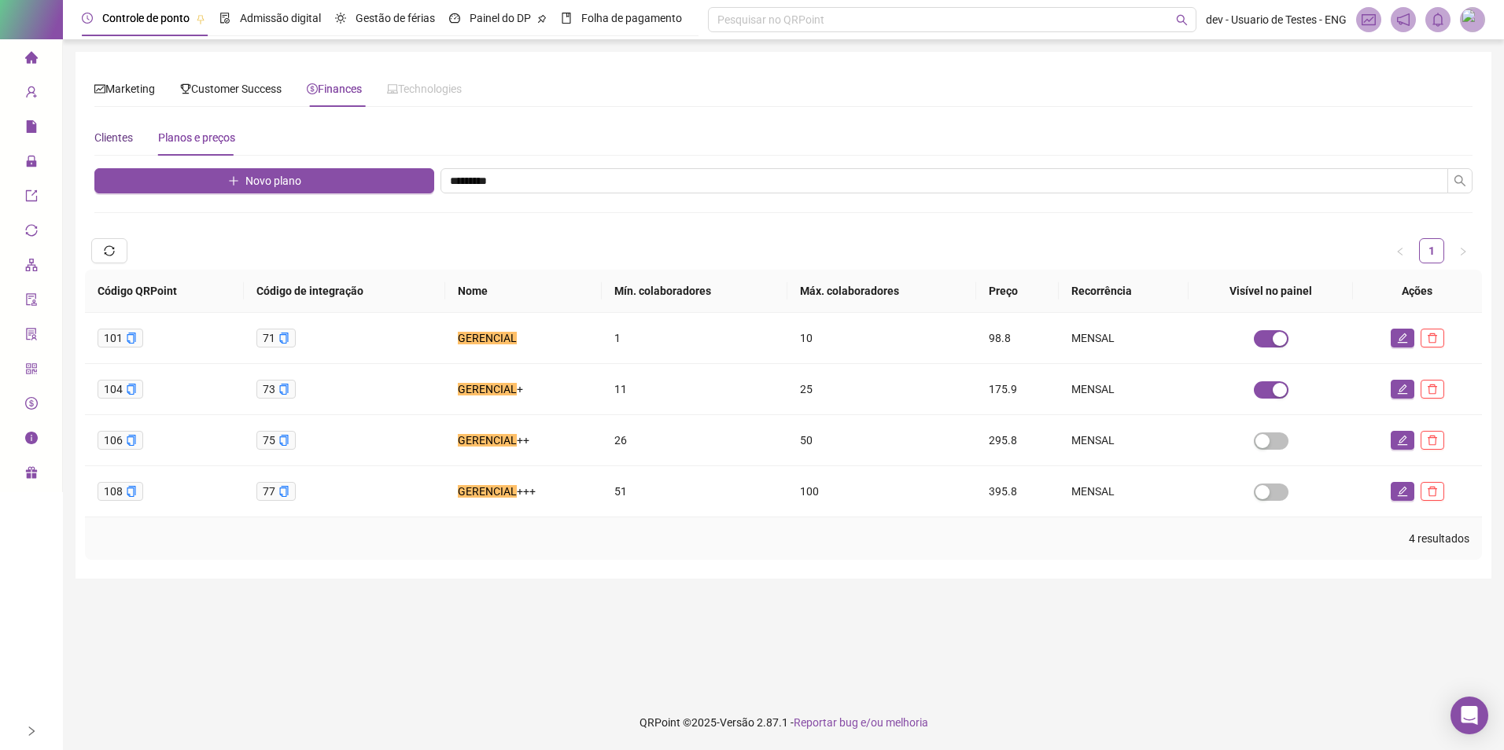
drag, startPoint x: 126, startPoint y: 135, endPoint x: 319, endPoint y: 204, distance: 205.2
click at [126, 136] on div "Clientes" at bounding box center [113, 137] width 39 height 17
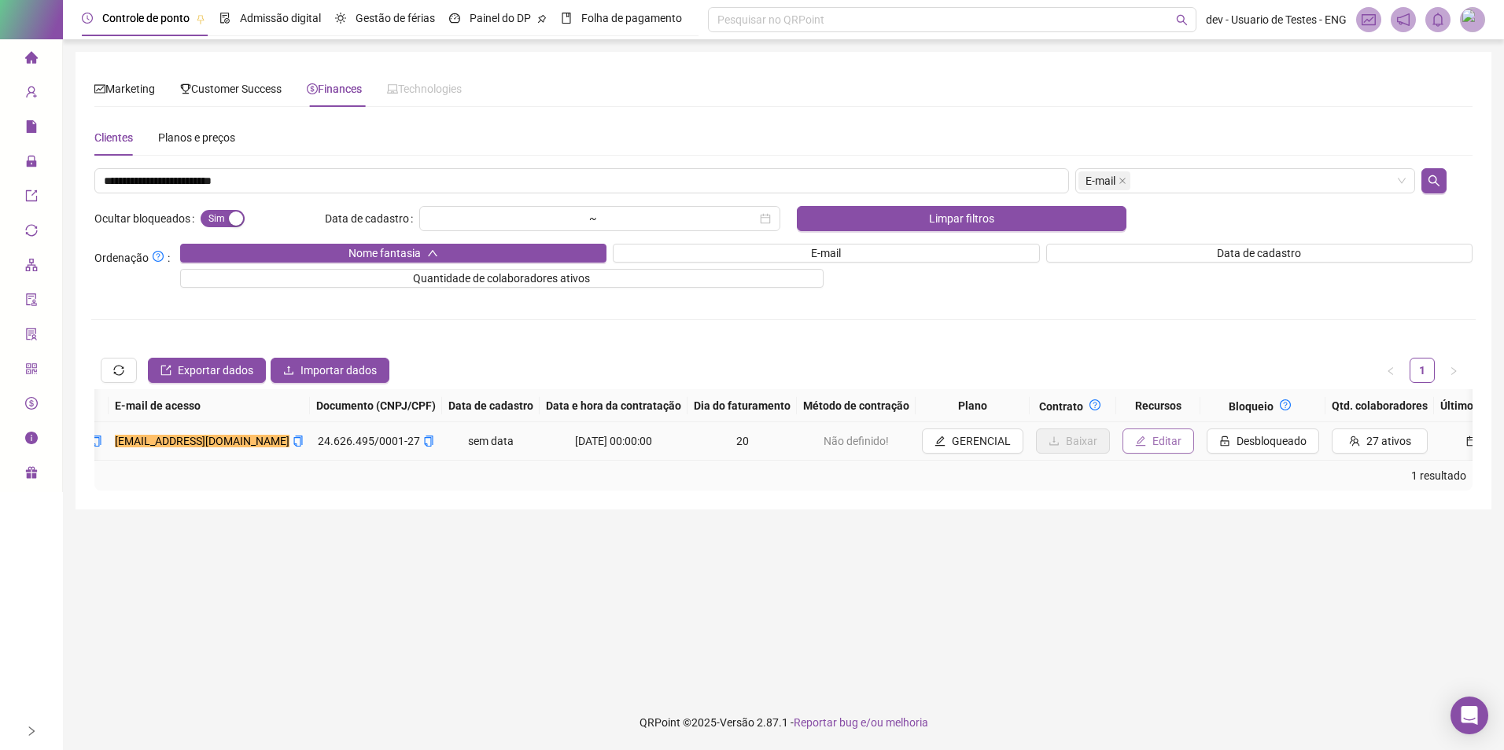
click at [1135, 442] on icon "edit" at bounding box center [1140, 441] width 11 height 11
type input "***"
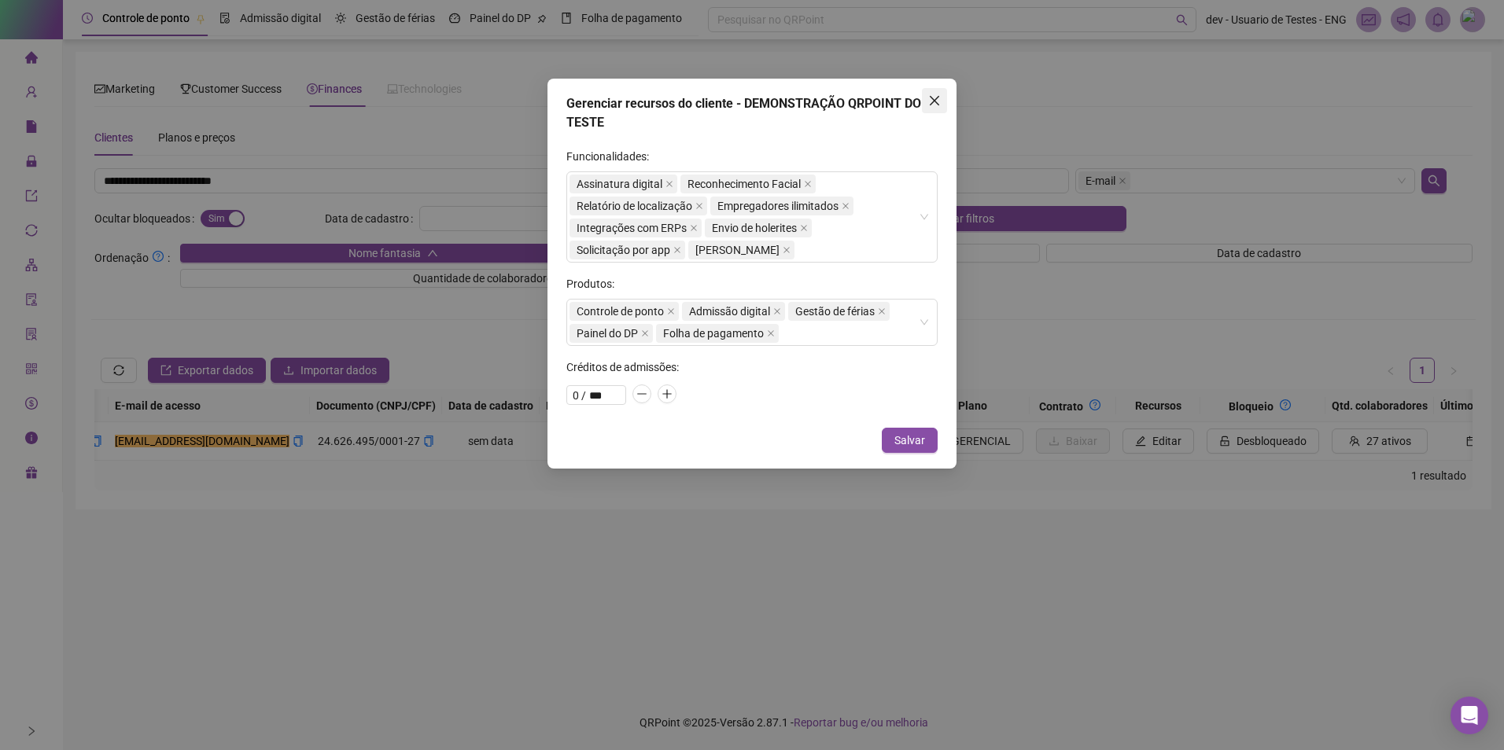
click at [926, 98] on span "Close" at bounding box center [934, 100] width 25 height 13
